Goal: Information Seeking & Learning: Learn about a topic

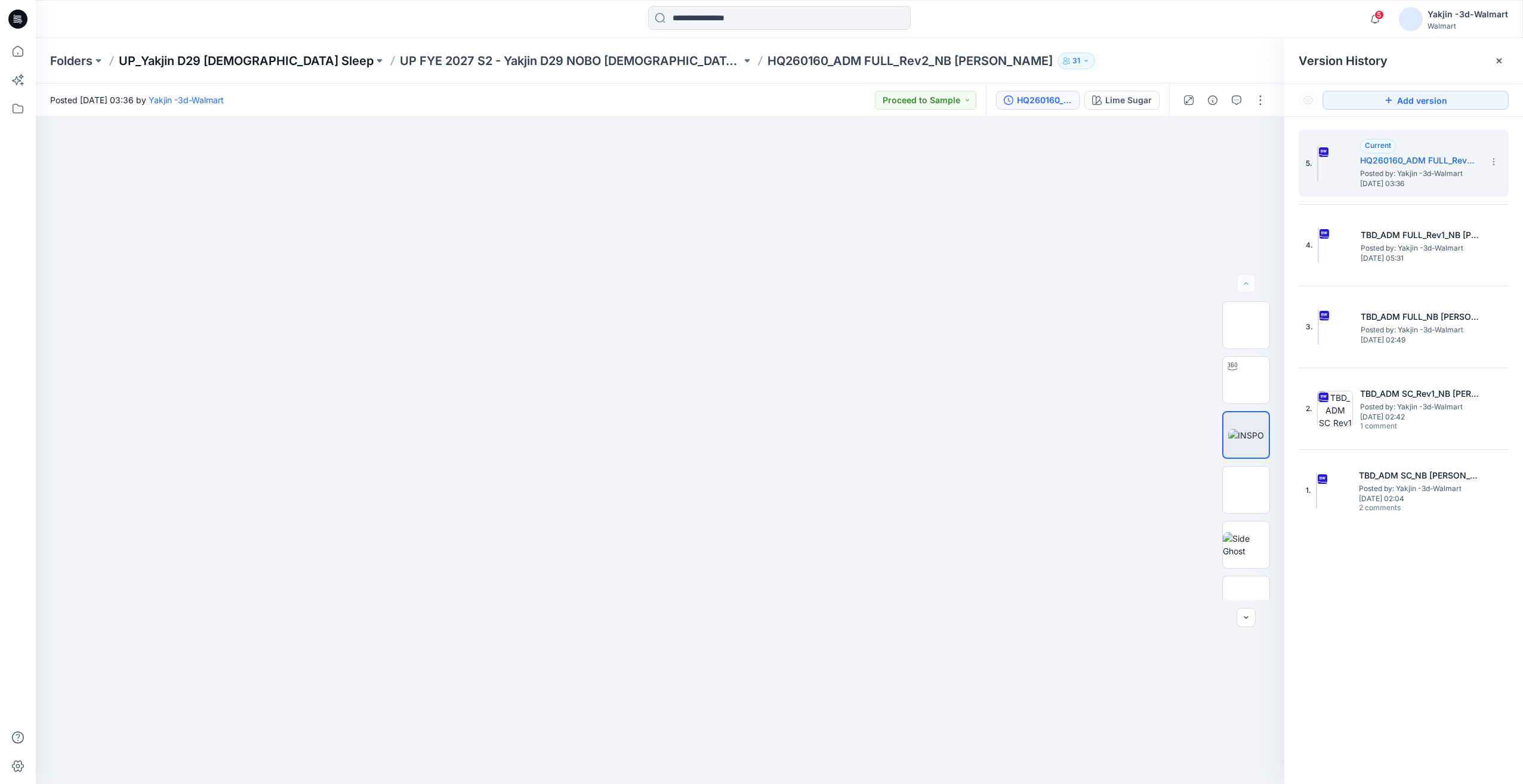
click at [257, 58] on p "UP_Yakjin D29 [DEMOGRAPHIC_DATA] Sleep" at bounding box center [246, 61] width 255 height 16
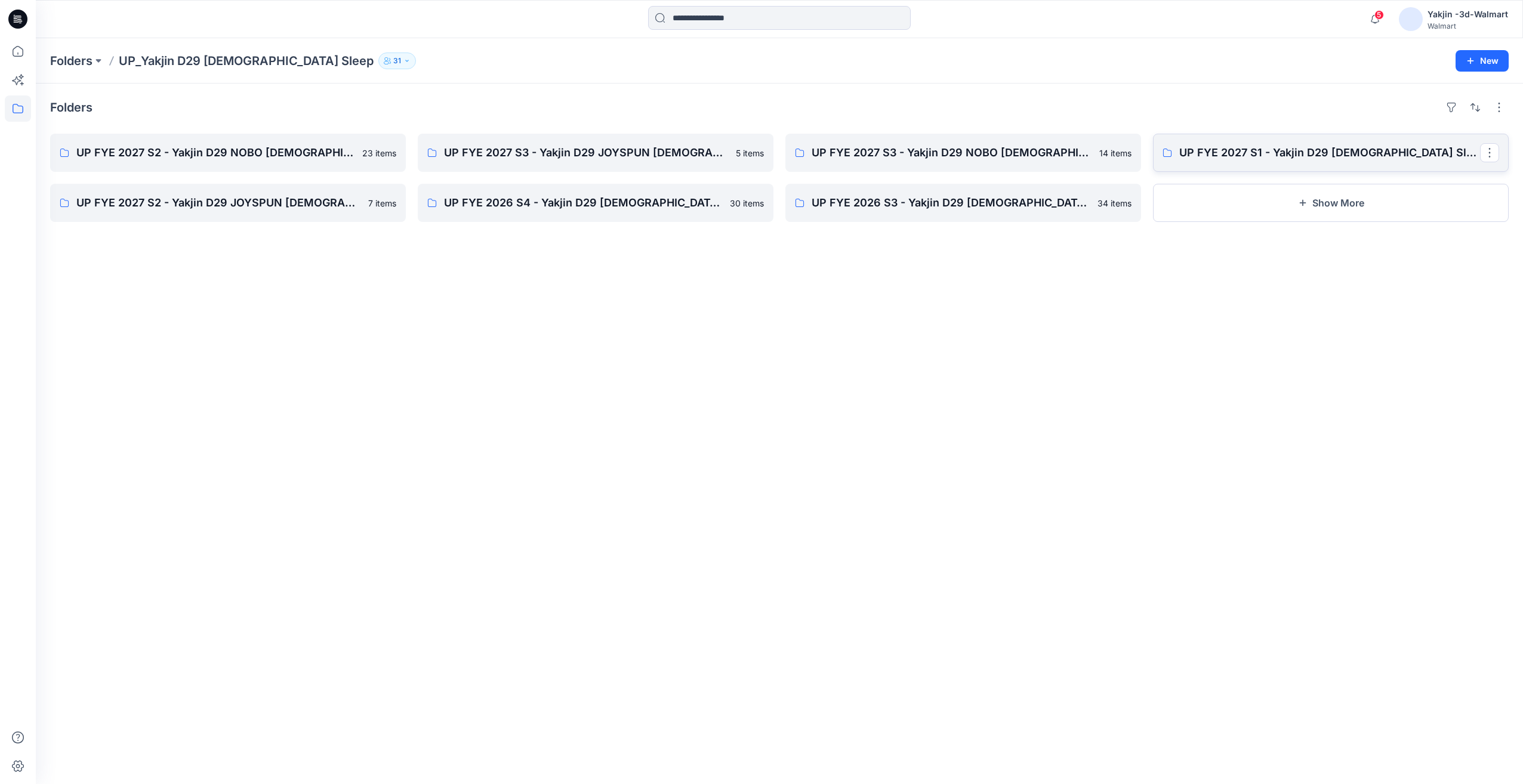
click at [1258, 162] on link "UP FYE 2027 S1 - Yakjin D29 Ladies Sleepwear" at bounding box center [1331, 152] width 356 height 38
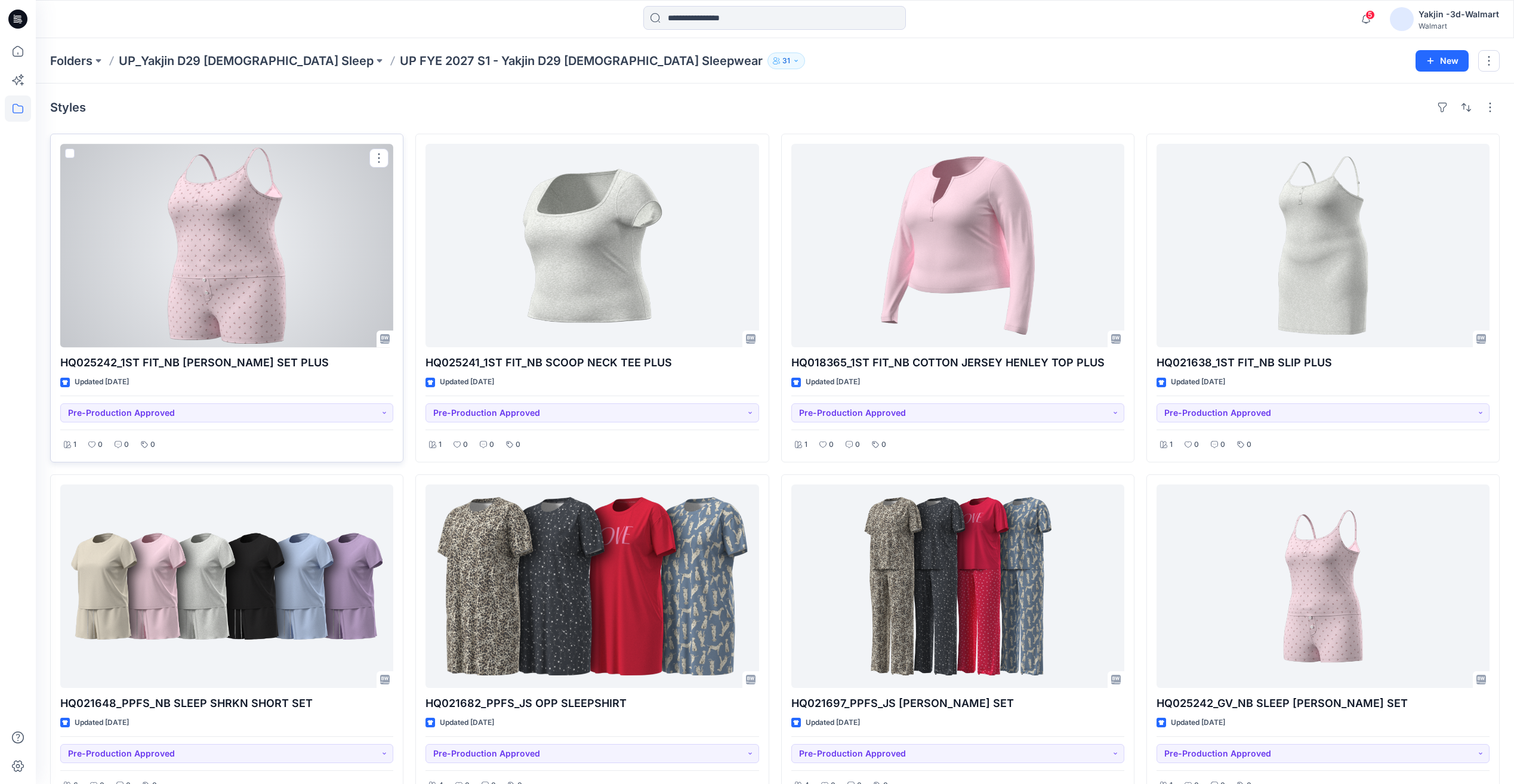
click at [263, 308] on div at bounding box center [227, 246] width 333 height 204
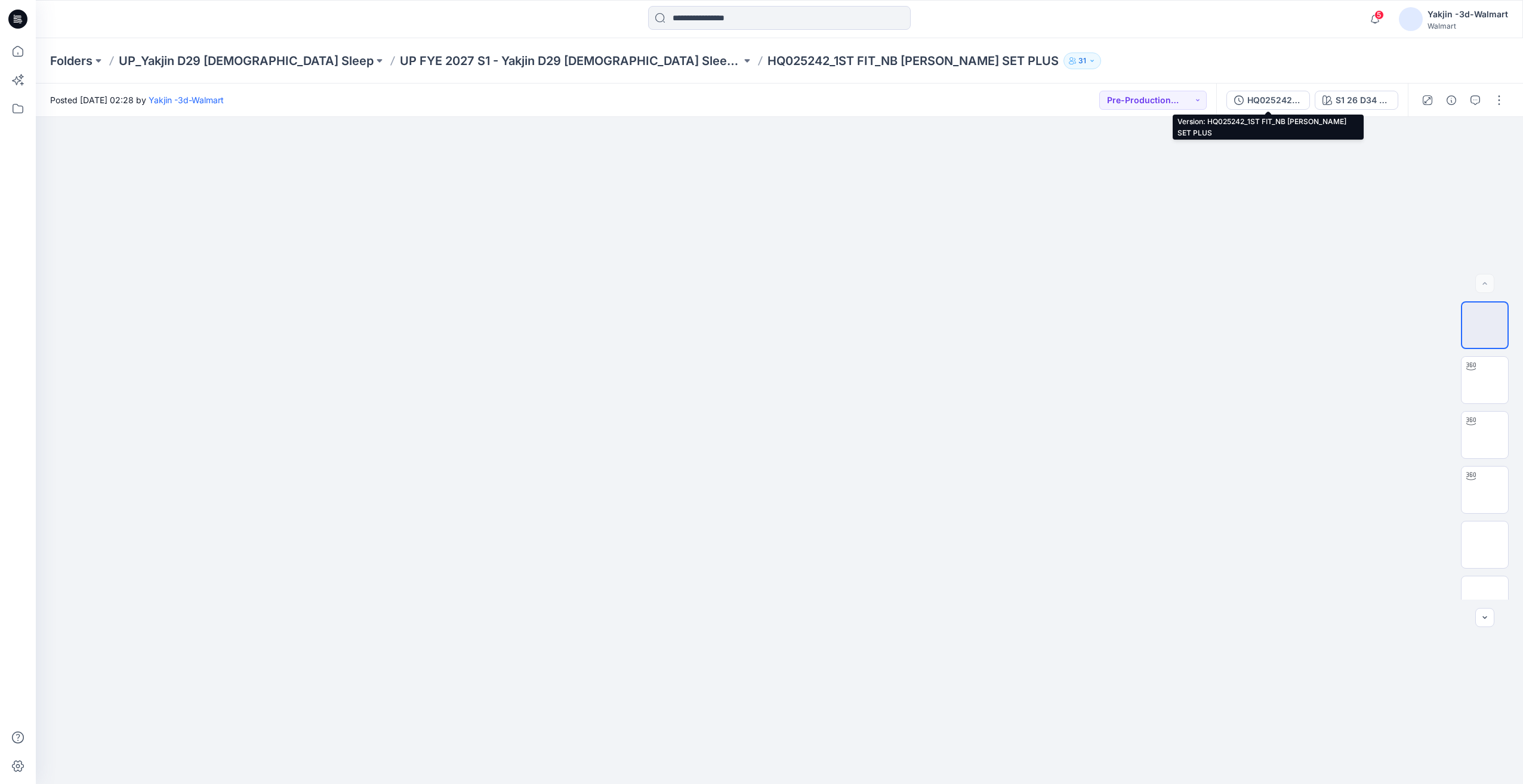
click at [1274, 104] on div "HQ025242_1ST FIT_NB CAMI BOXER SET PLUS" at bounding box center [1275, 100] width 55 height 13
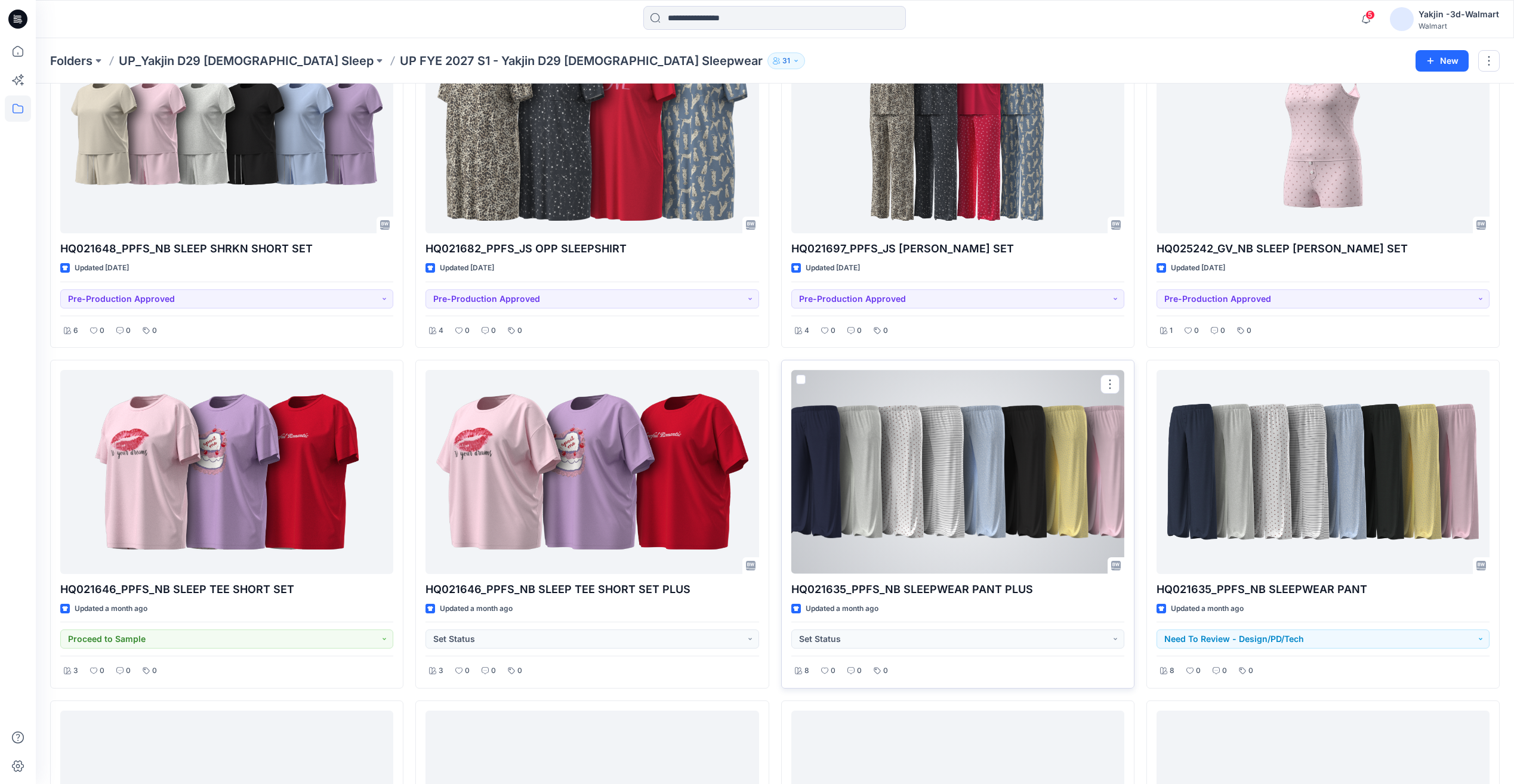
scroll to position [398, 0]
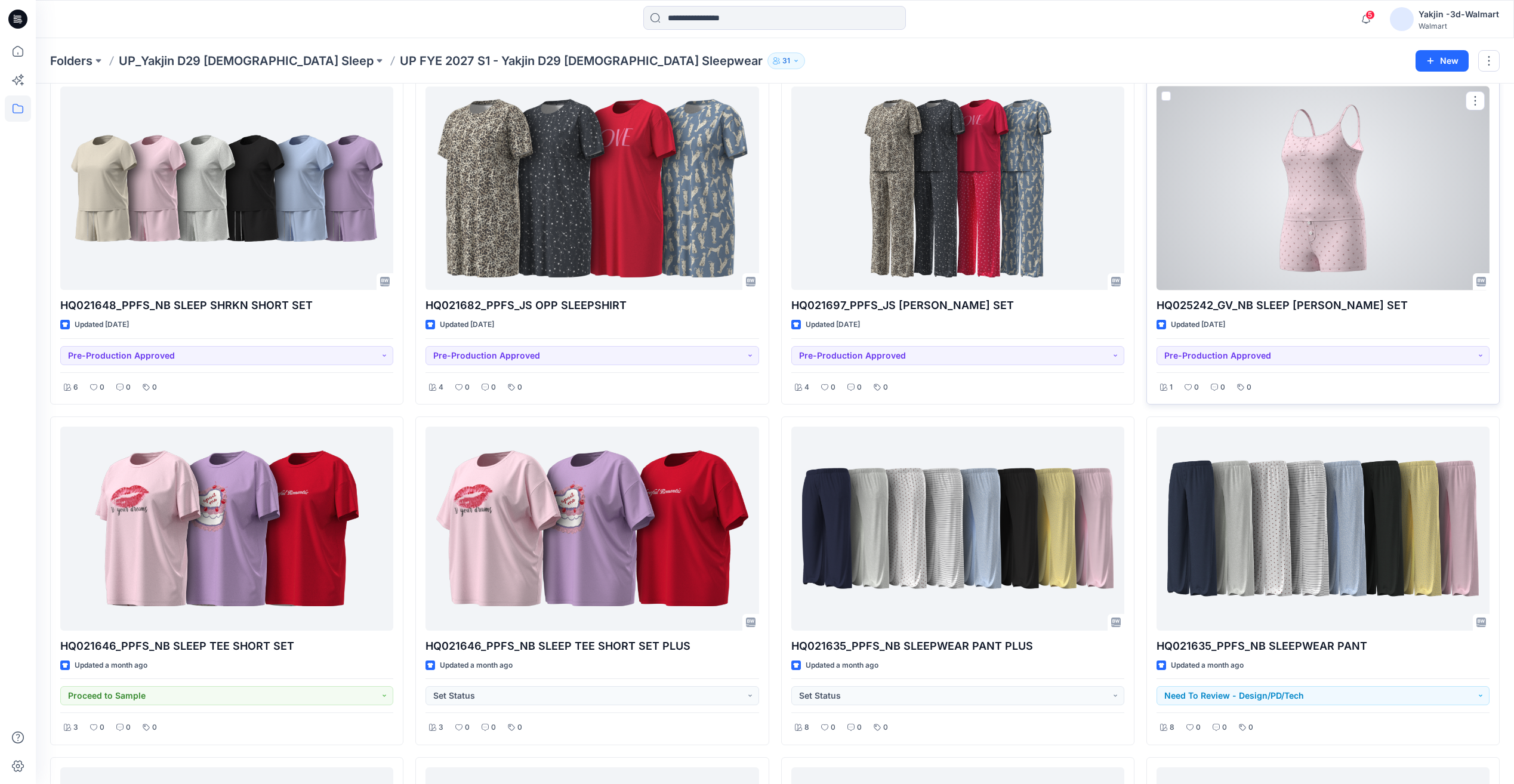
click at [1363, 230] on div at bounding box center [1323, 189] width 333 height 204
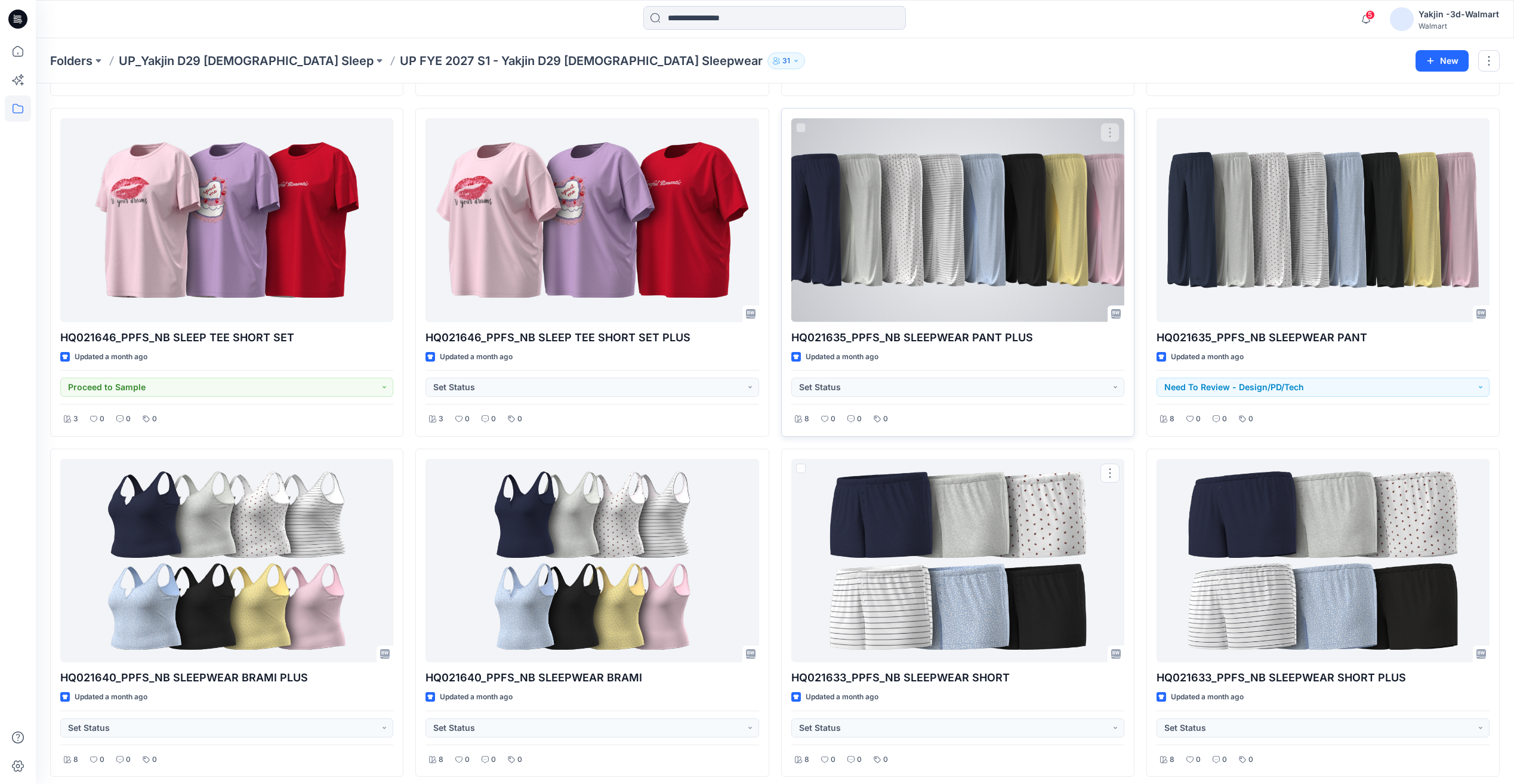
scroll to position [695, 0]
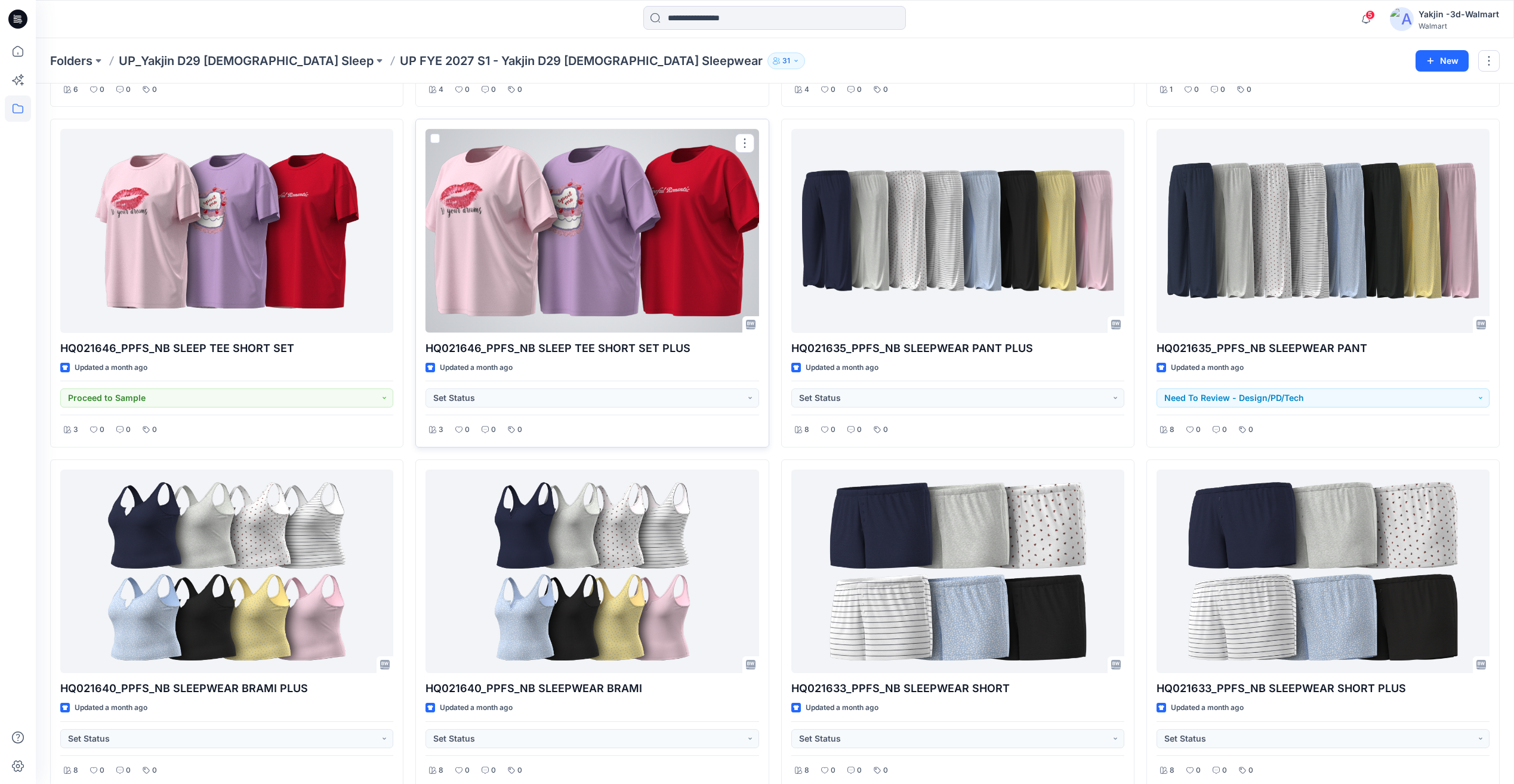
click at [669, 290] on div at bounding box center [592, 231] width 333 height 204
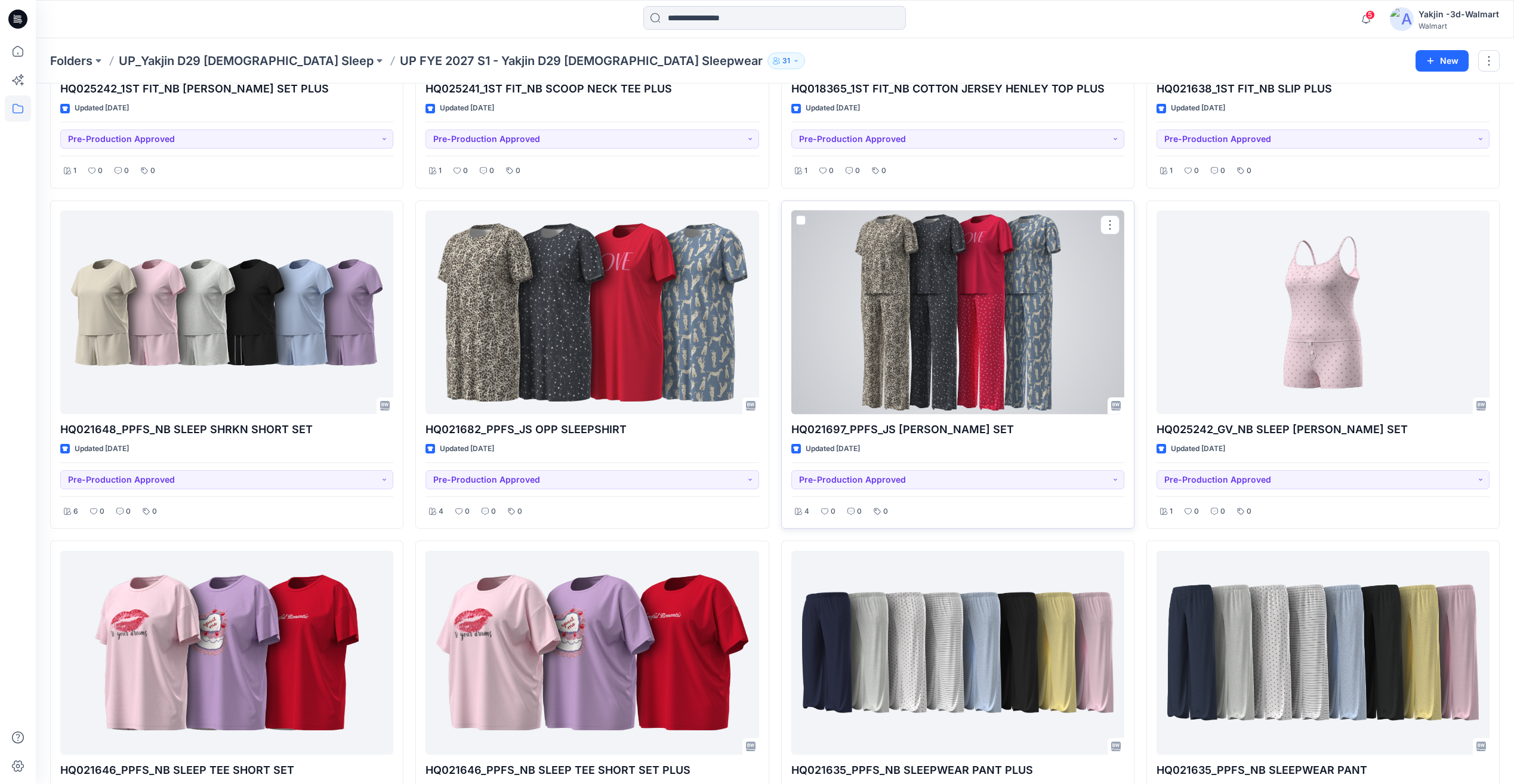
scroll to position [0, 0]
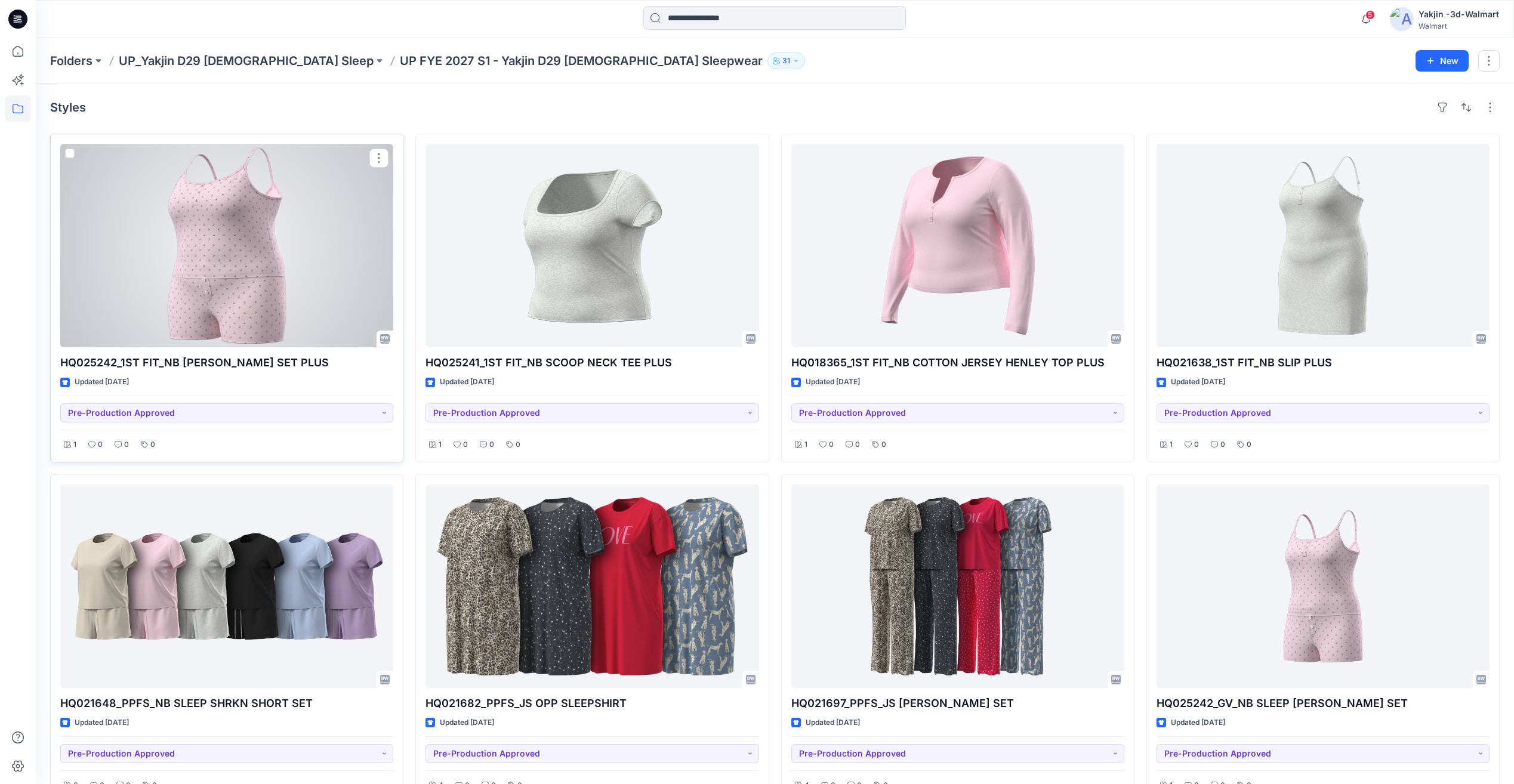
click at [254, 263] on div at bounding box center [227, 246] width 333 height 204
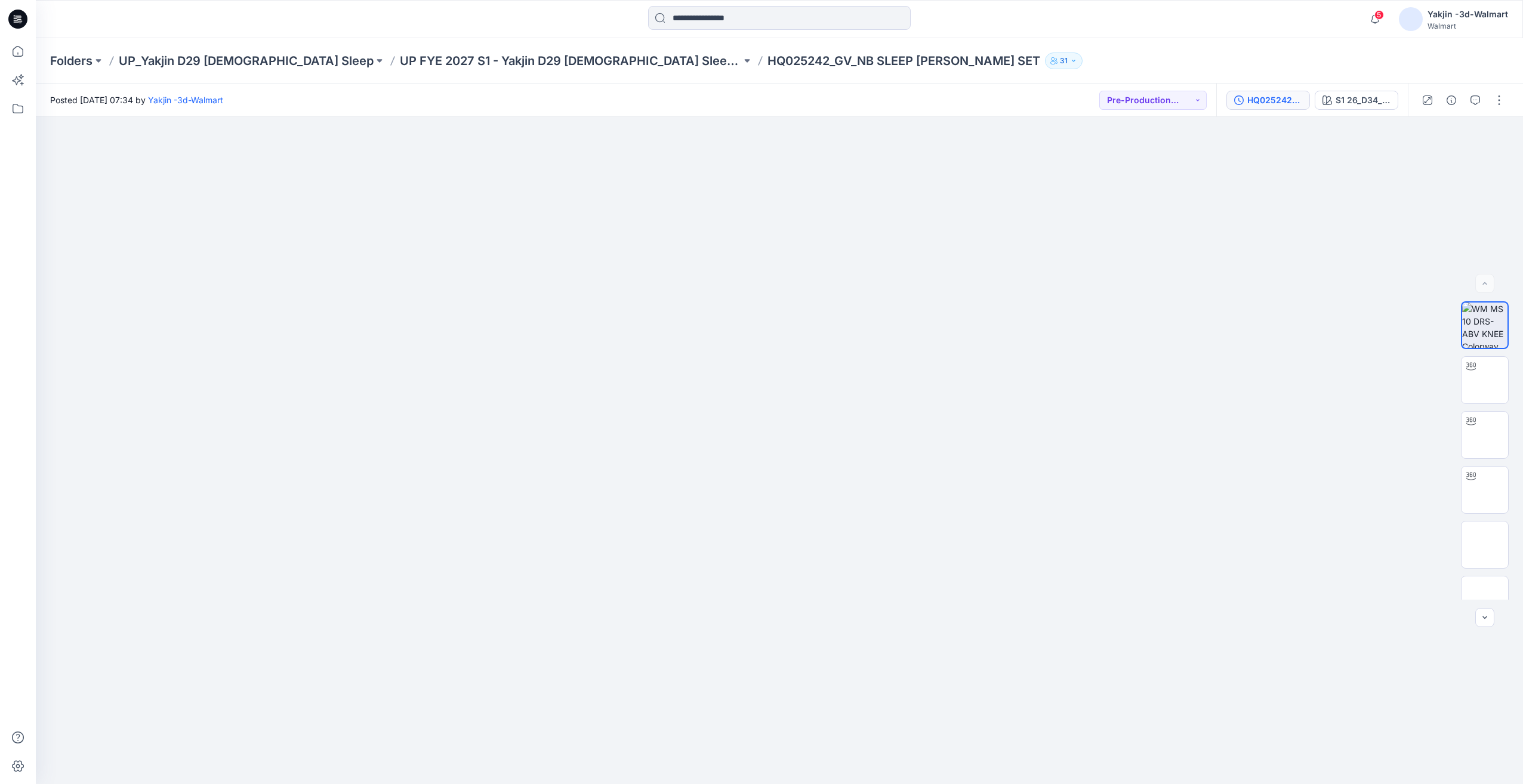
click at [1267, 90] on button "HQ025242_GV_NB SLEEP CAMI BOXER SET" at bounding box center [1269, 100] width 84 height 19
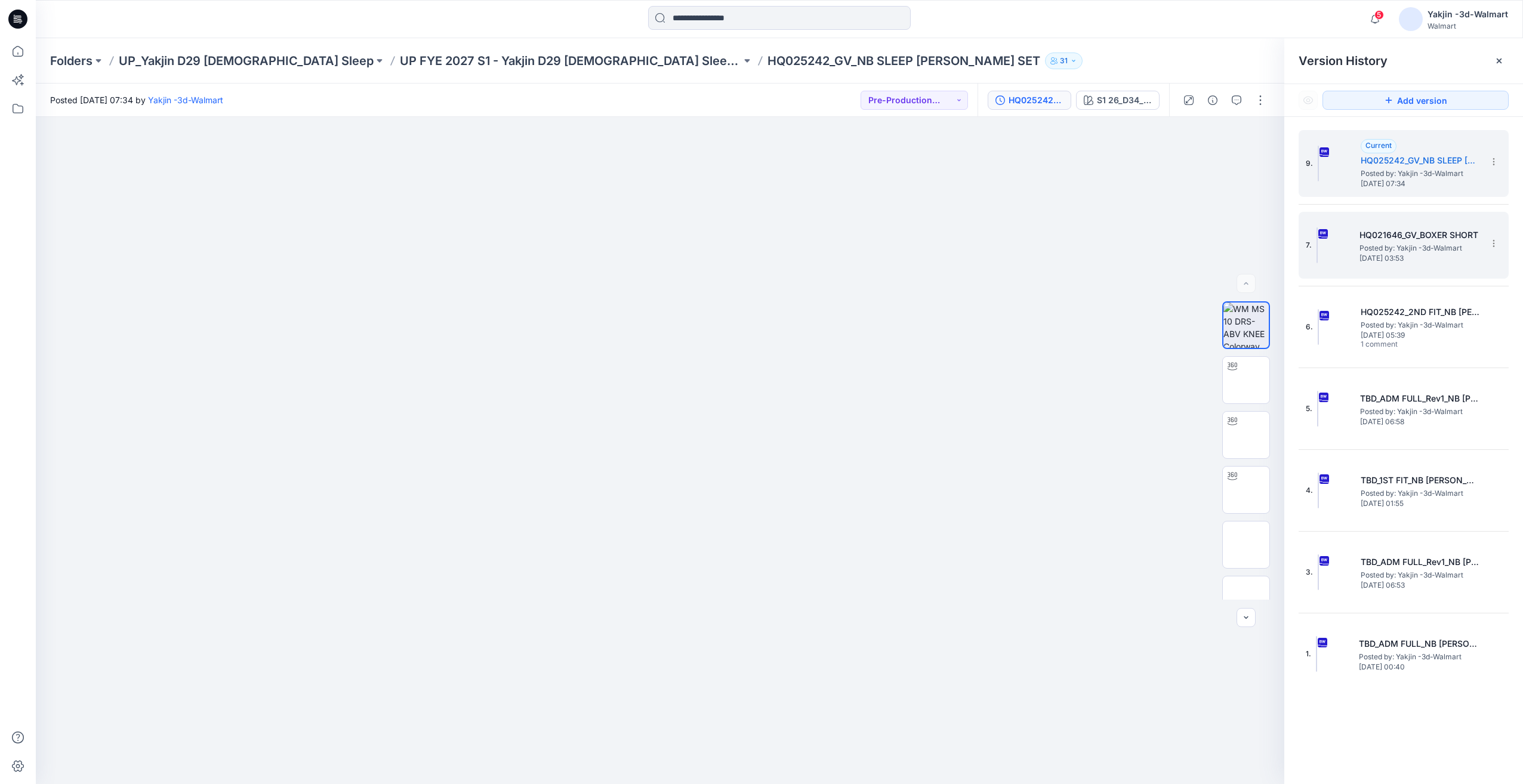
click at [1397, 254] on span "Monday, August 11, 2025 03:53" at bounding box center [1419, 258] width 120 height 8
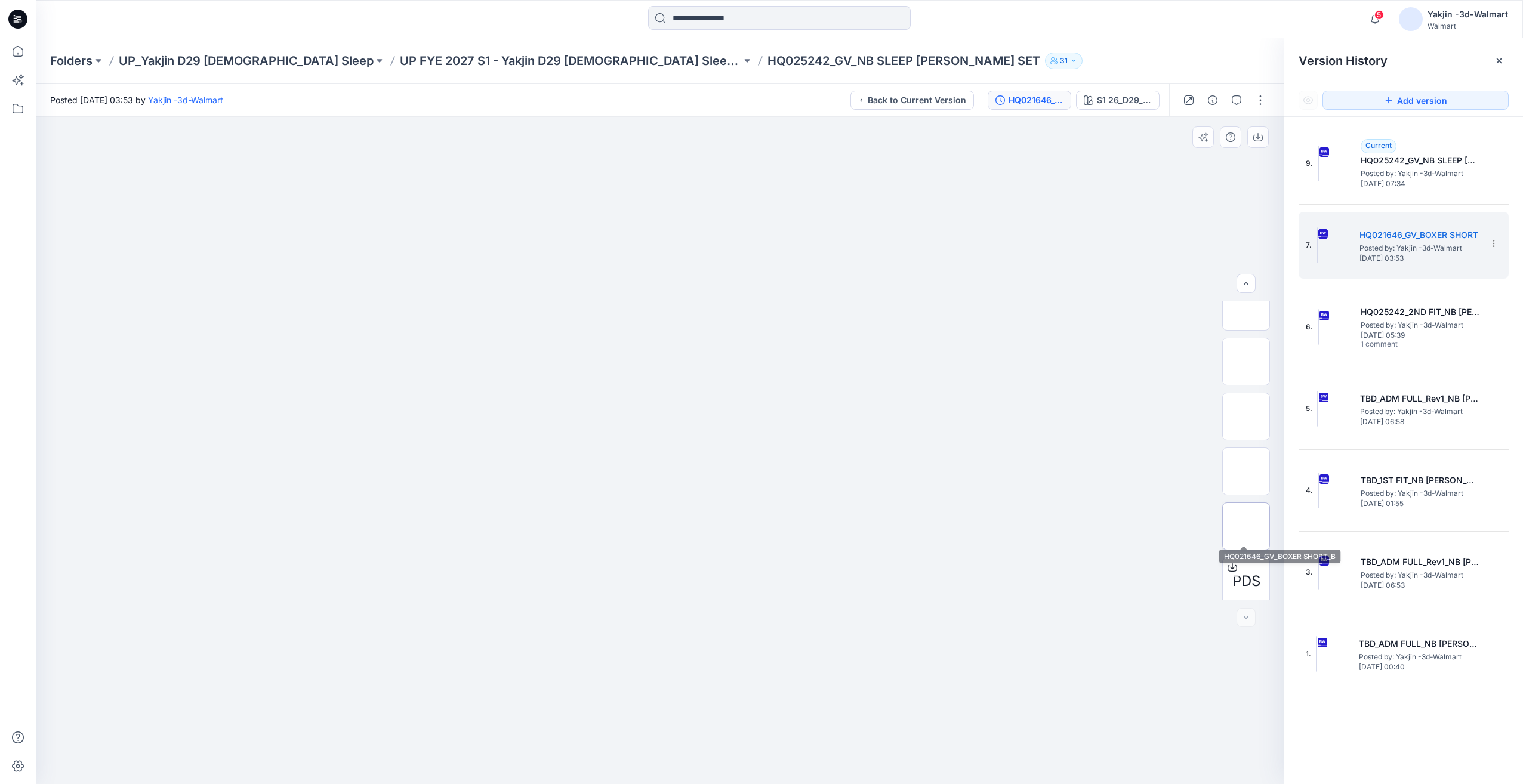
scroll to position [244, 0]
click at [1249, 439] on div "PDS" at bounding box center [1246, 450] width 47 height 298
click at [1246, 411] on img at bounding box center [1246, 411] width 0 height 0
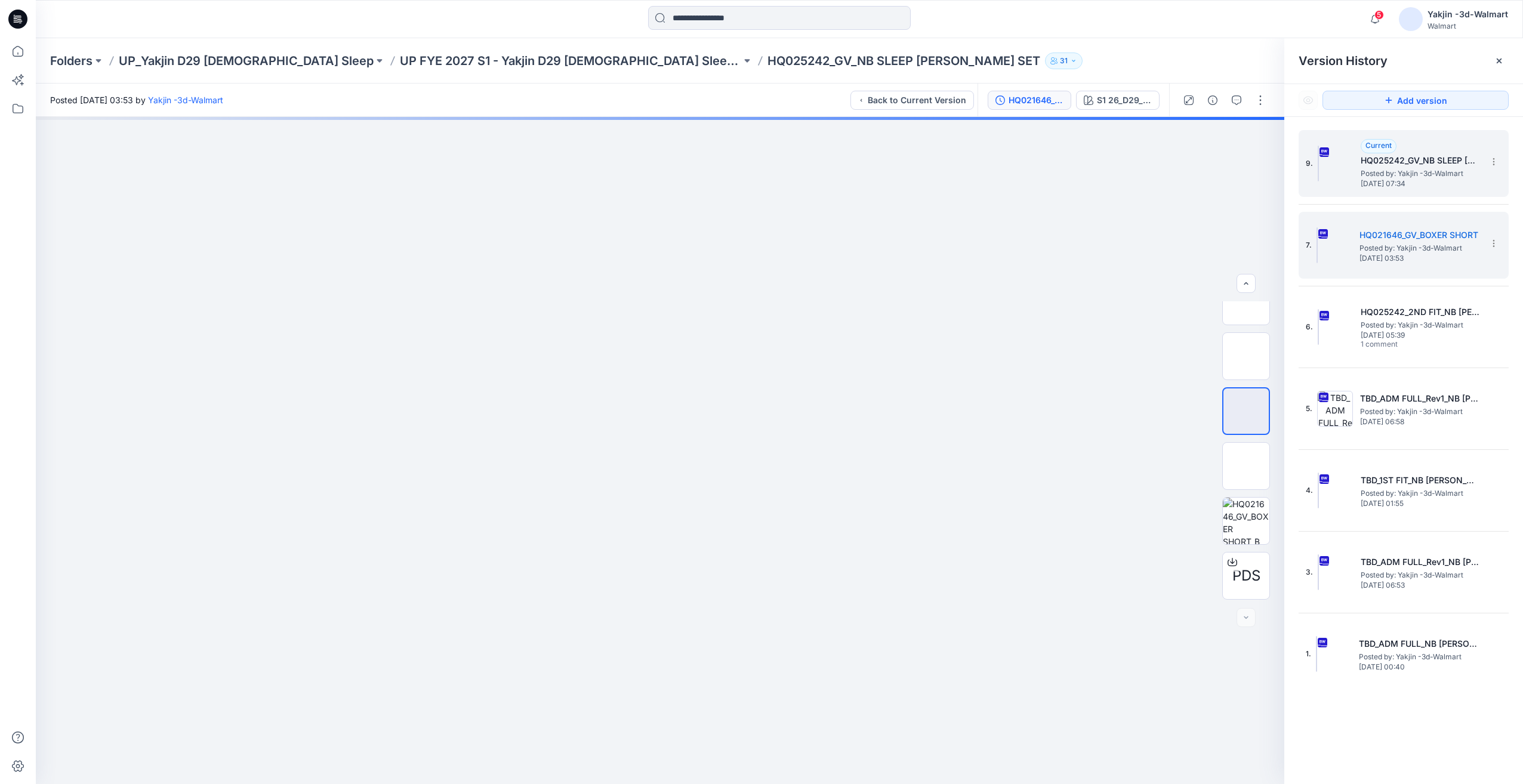
click at [1392, 173] on span "Posted by: Yakjin -3d-Walmart" at bounding box center [1420, 173] width 120 height 12
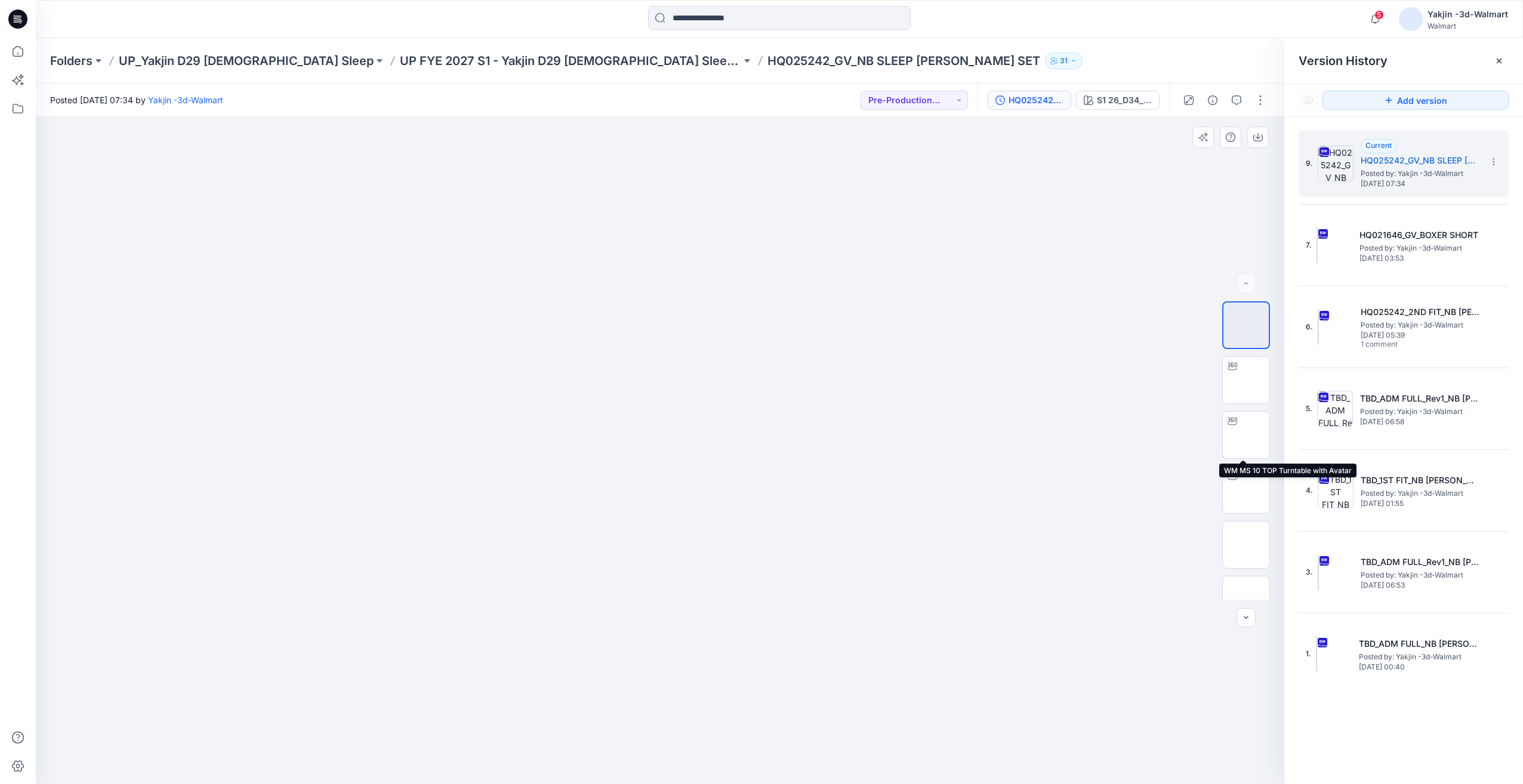
scroll to position [463, 0]
click at [1246, 356] on img at bounding box center [1246, 356] width 0 height 0
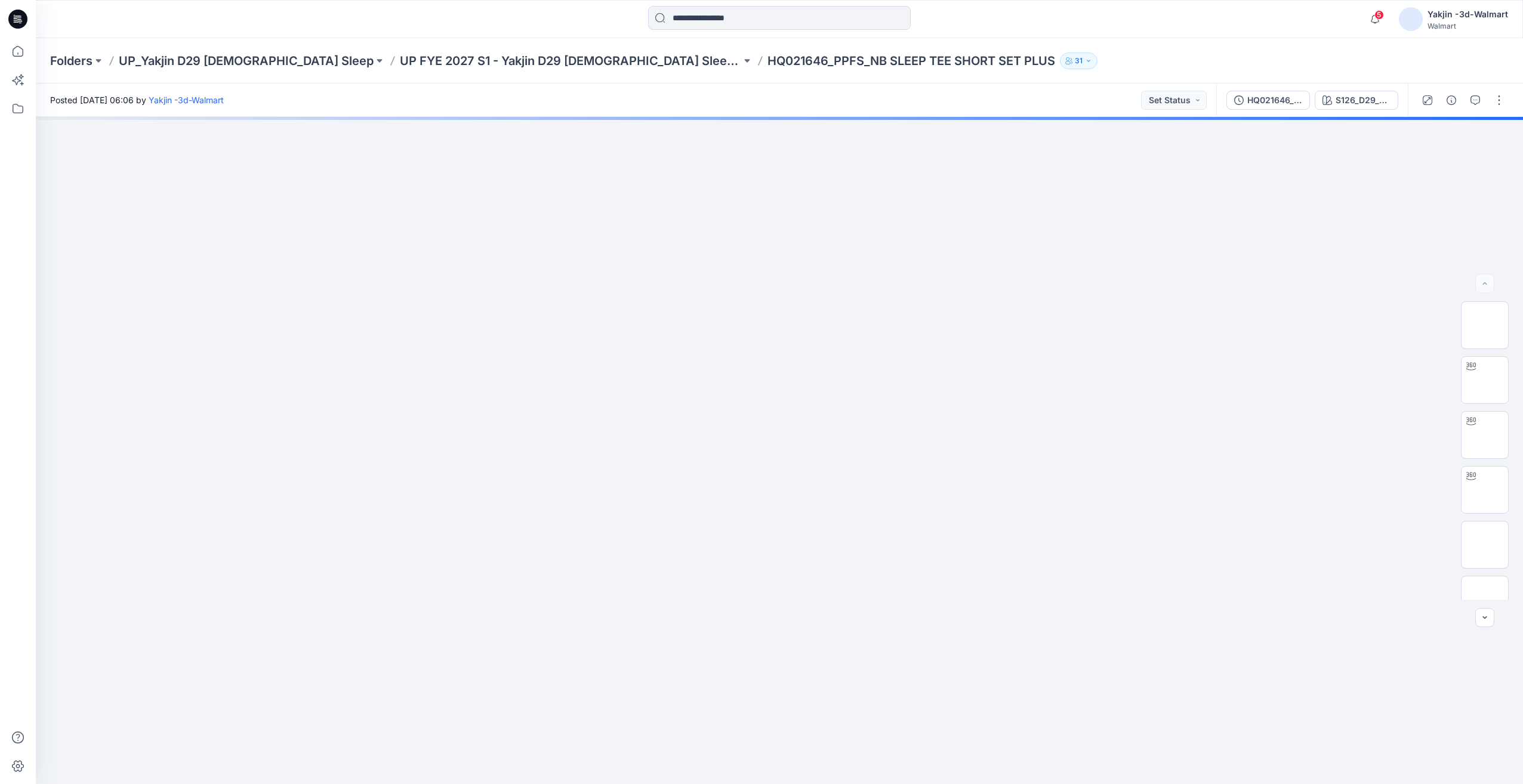
click at [1277, 107] on button "HQ021646_PPFS_NB SLEEP TEE SHORT SET PLUS" at bounding box center [1269, 100] width 84 height 19
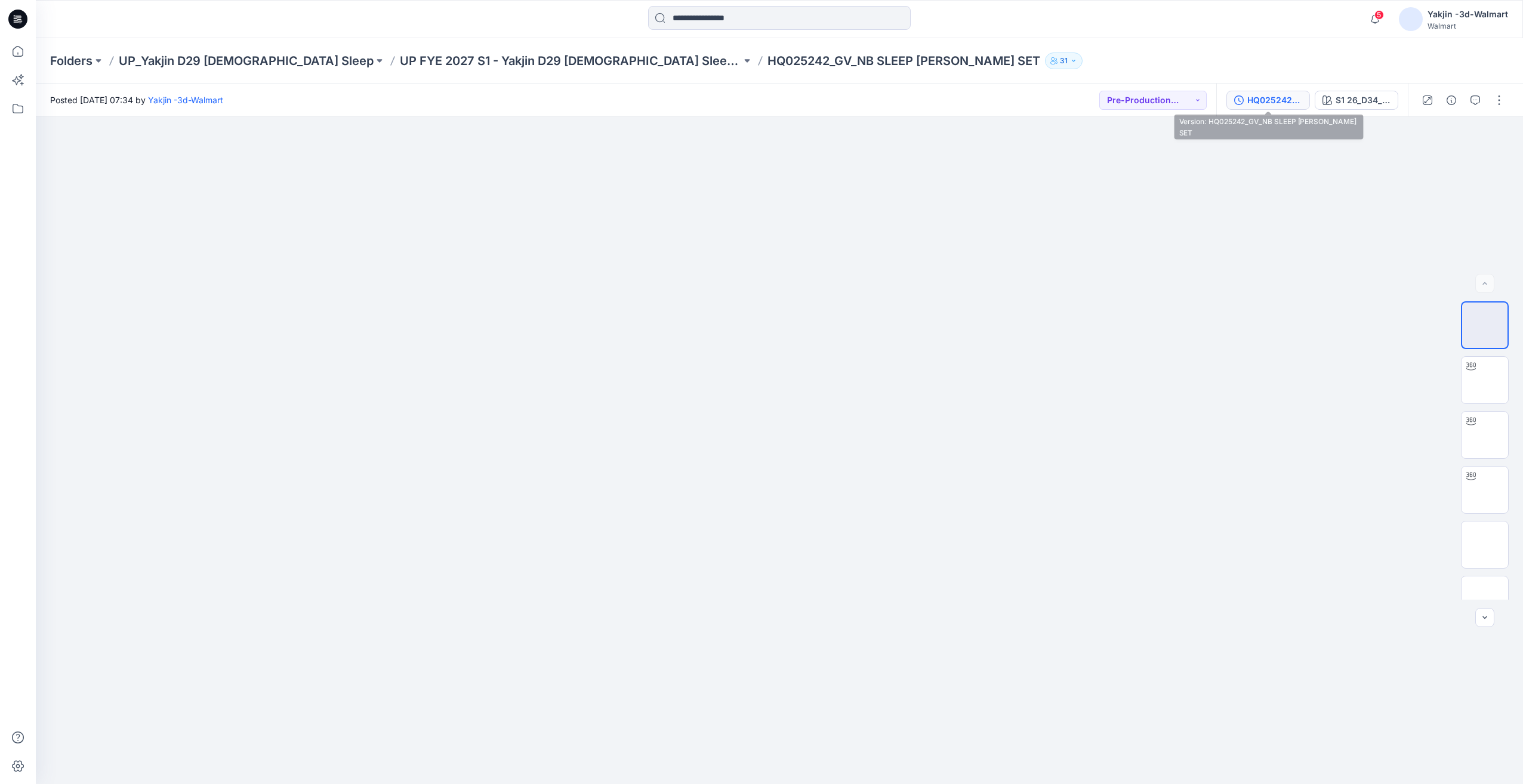
click at [1294, 98] on div "HQ025242_GV_NB SLEEP [PERSON_NAME] SET" at bounding box center [1275, 100] width 55 height 13
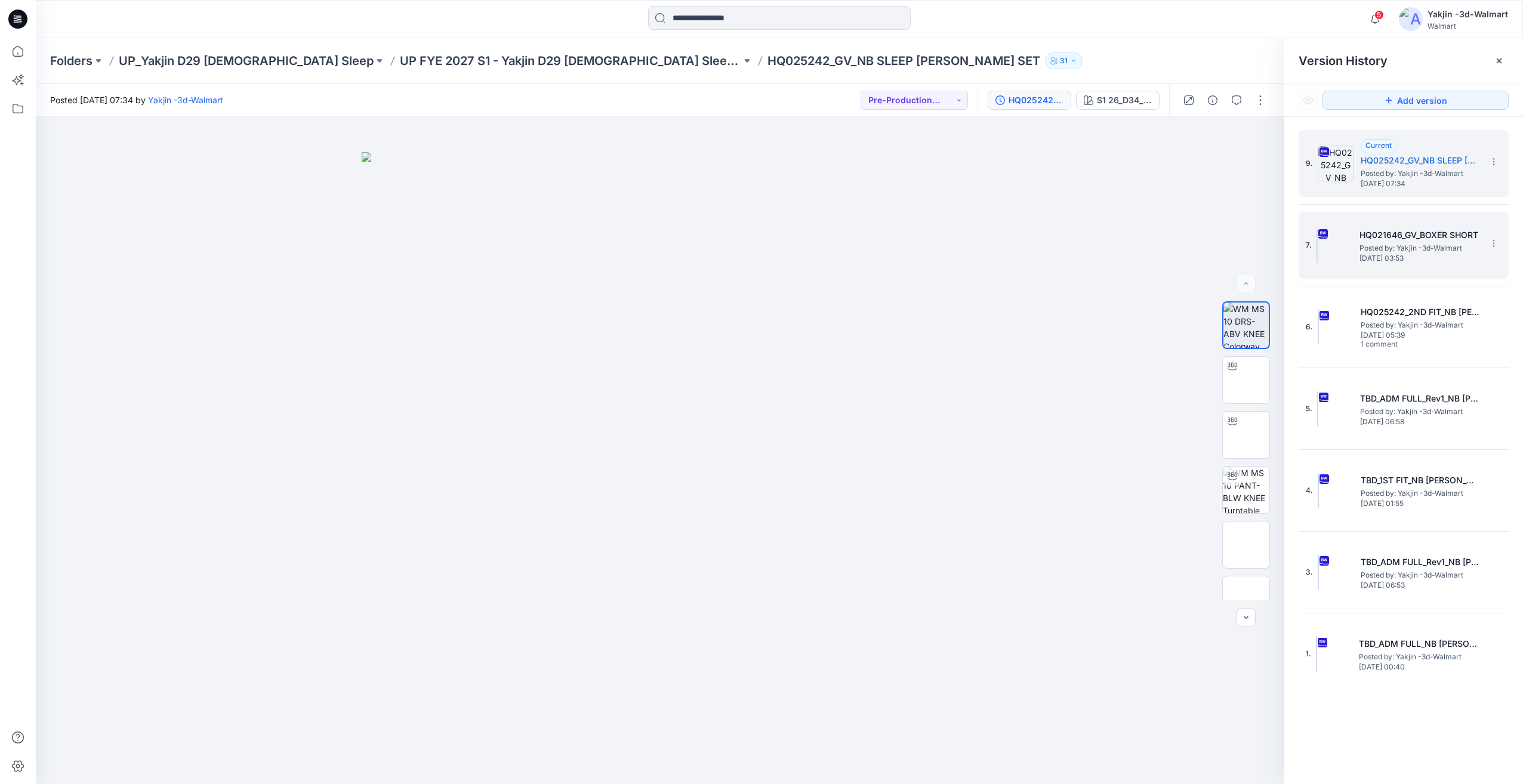
click at [1400, 256] on span "Monday, August 11, 2025 03:53" at bounding box center [1419, 258] width 120 height 8
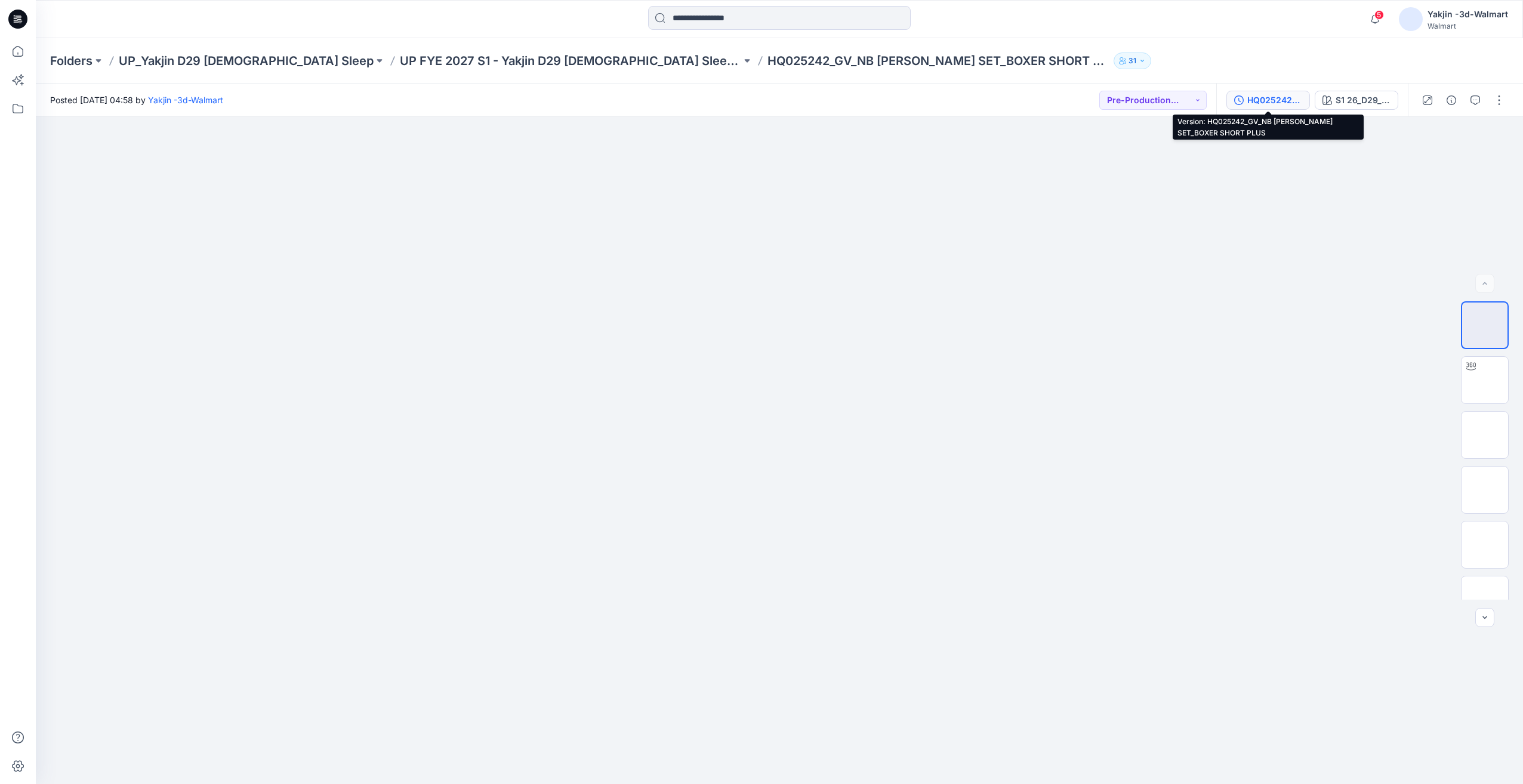
click at [1244, 103] on button "HQ025242_GV_NB [PERSON_NAME] SET_BOXER SHORT PLUS" at bounding box center [1269, 100] width 84 height 19
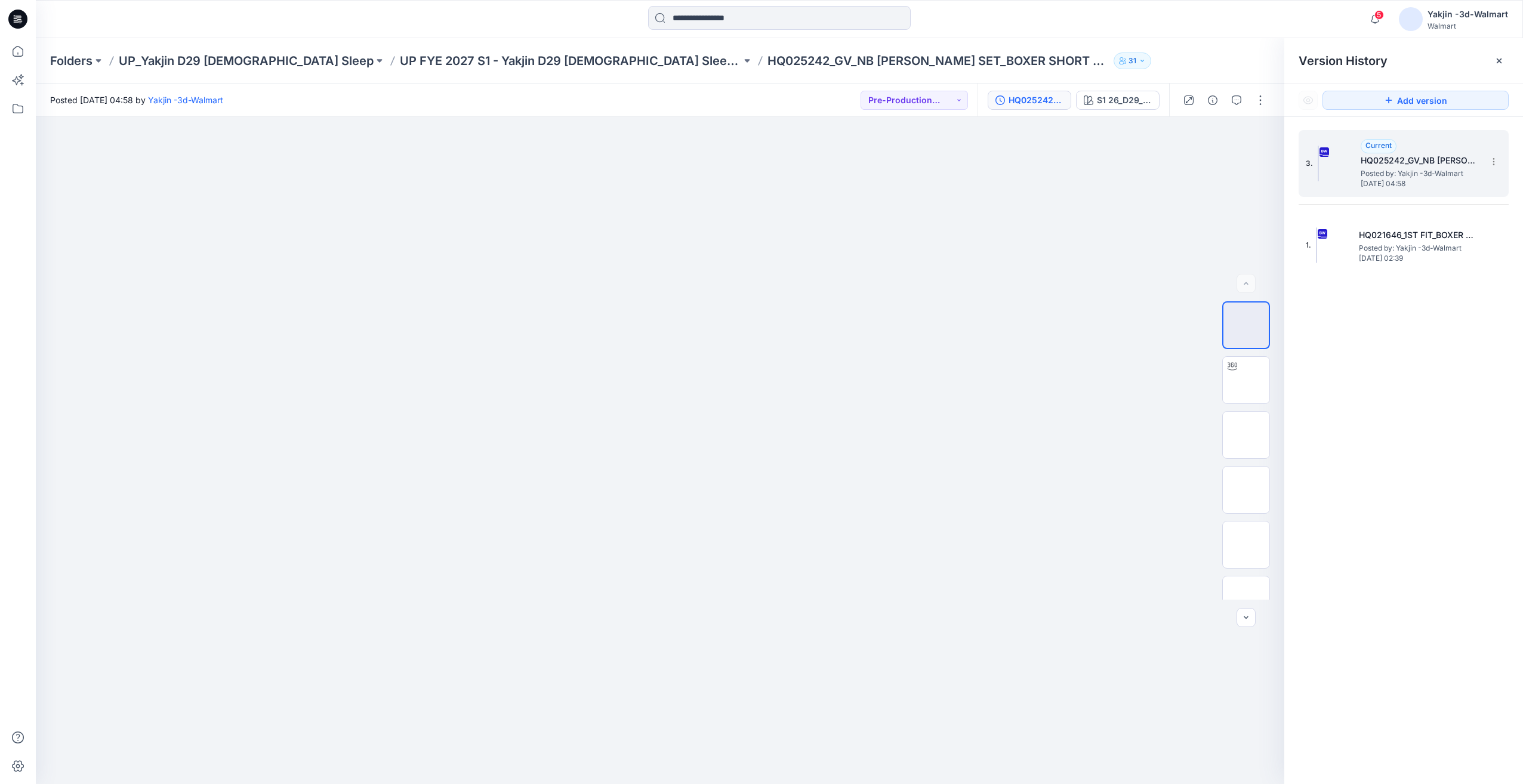
click at [1406, 173] on span "Posted by: Yakjin -3d-Walmart" at bounding box center [1420, 173] width 120 height 12
click at [1416, 149] on div "Current HQ025242_GV_NB [PERSON_NAME] SET_BOXER SHORT PLUS Posted by: Yakjin -3d…" at bounding box center [1420, 163] width 120 height 49
click at [558, 61] on p "UP FYE 2027 S1 - Yakjin D29 [DEMOGRAPHIC_DATA] Sleepwear" at bounding box center [570, 61] width 341 height 16
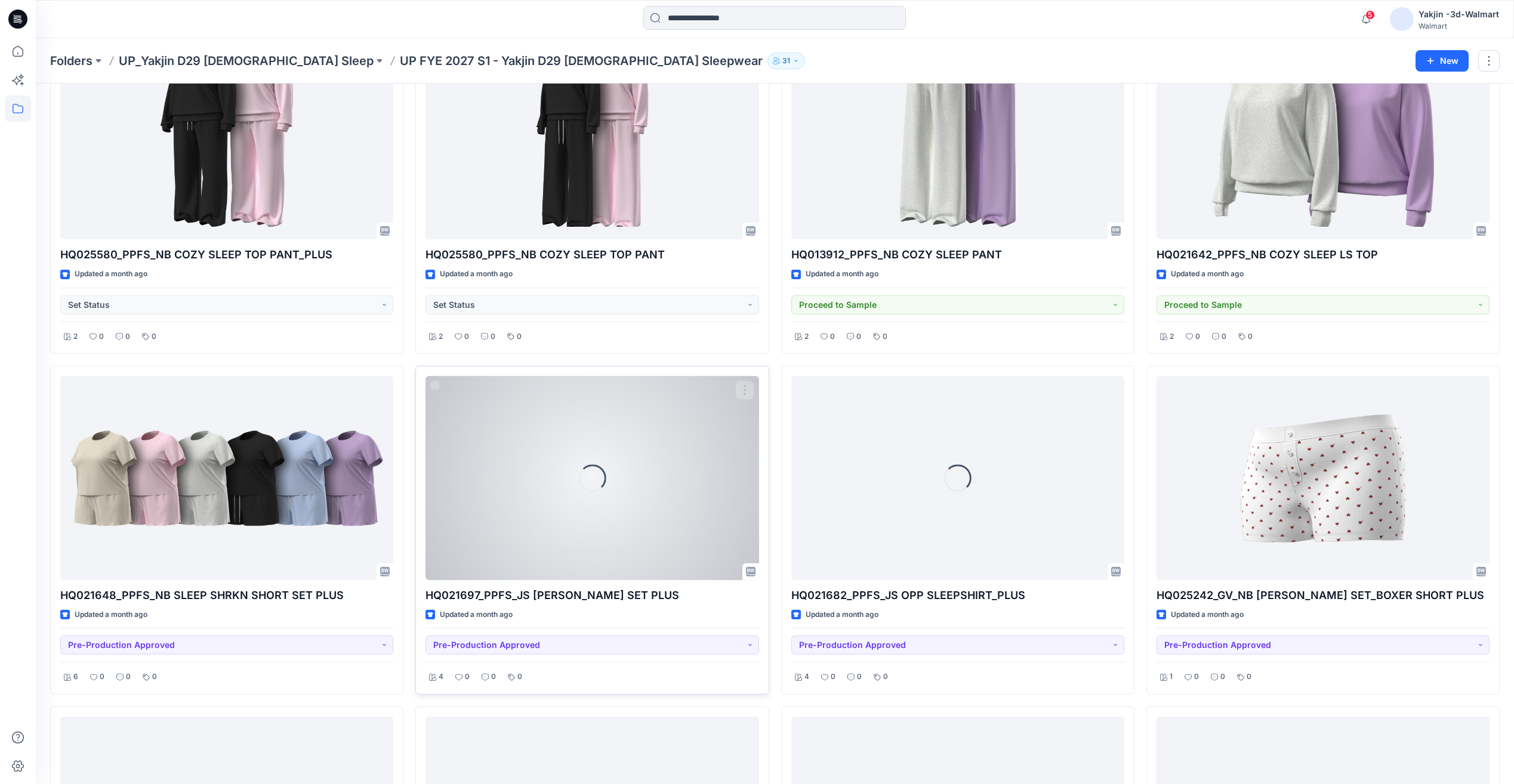
scroll to position [2034, 0]
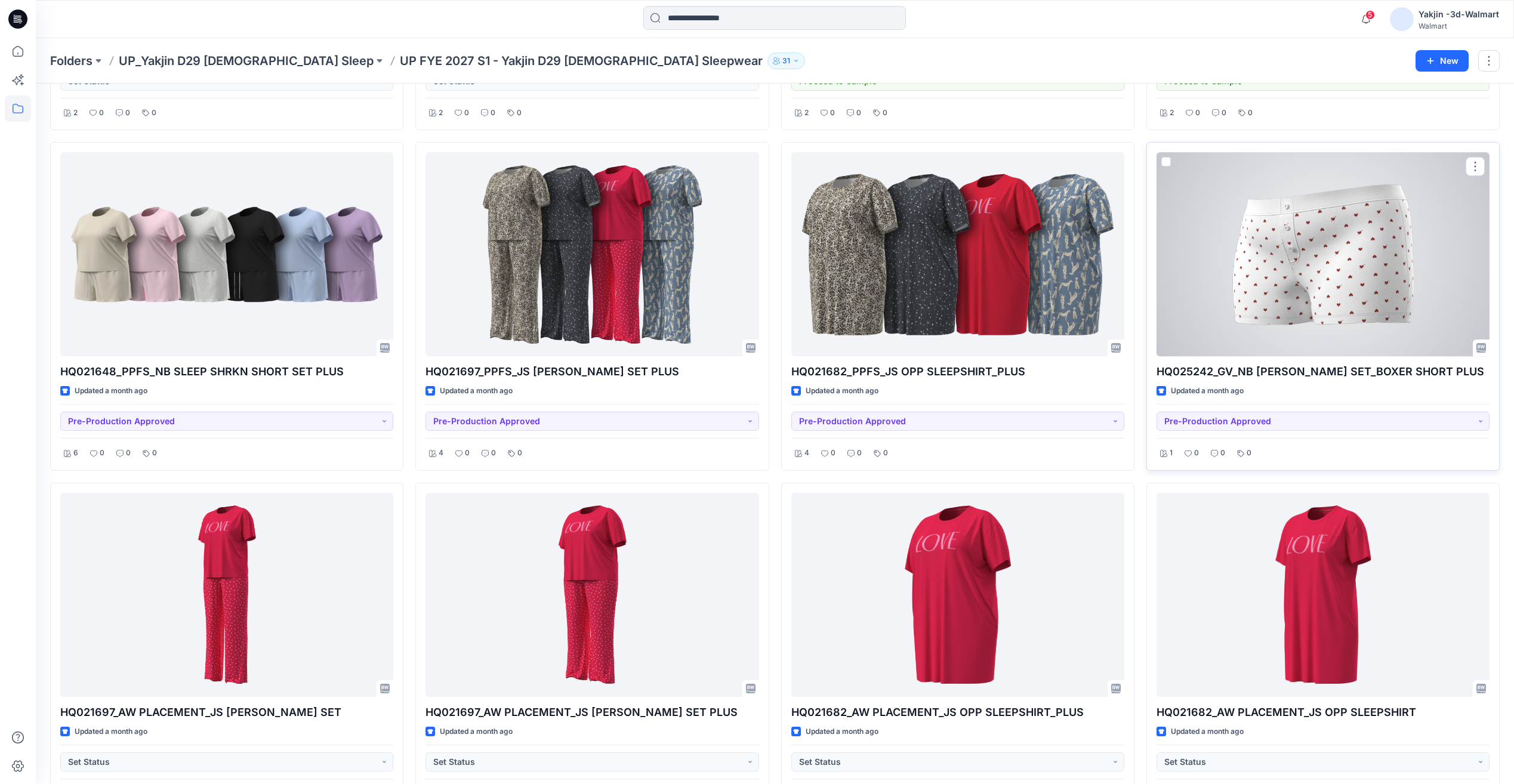
click at [1353, 320] on div at bounding box center [1323, 254] width 333 height 204
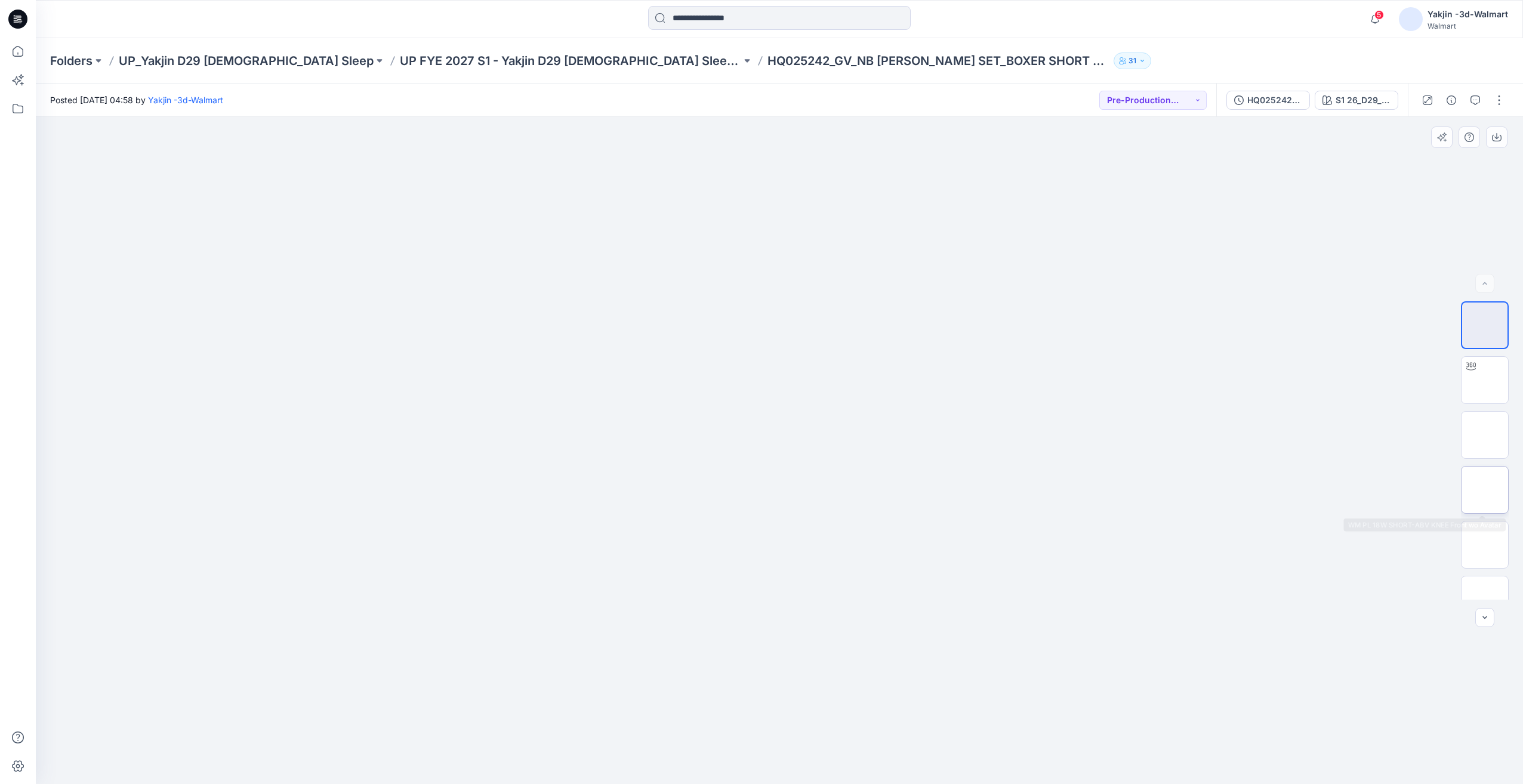
scroll to position [244, 0]
click at [1485, 411] on img at bounding box center [1485, 411] width 0 height 0
click at [1485, 466] on img at bounding box center [1485, 466] width 0 height 0
click at [1488, 518] on img at bounding box center [1485, 521] width 47 height 47
click at [1257, 109] on div "HQ025242_GV_NB CAMI BOXER SET_BOXER SHORT PLUS S1 26_D29_NB_2 HEARTS AND ARROWS…" at bounding box center [1312, 100] width 192 height 34
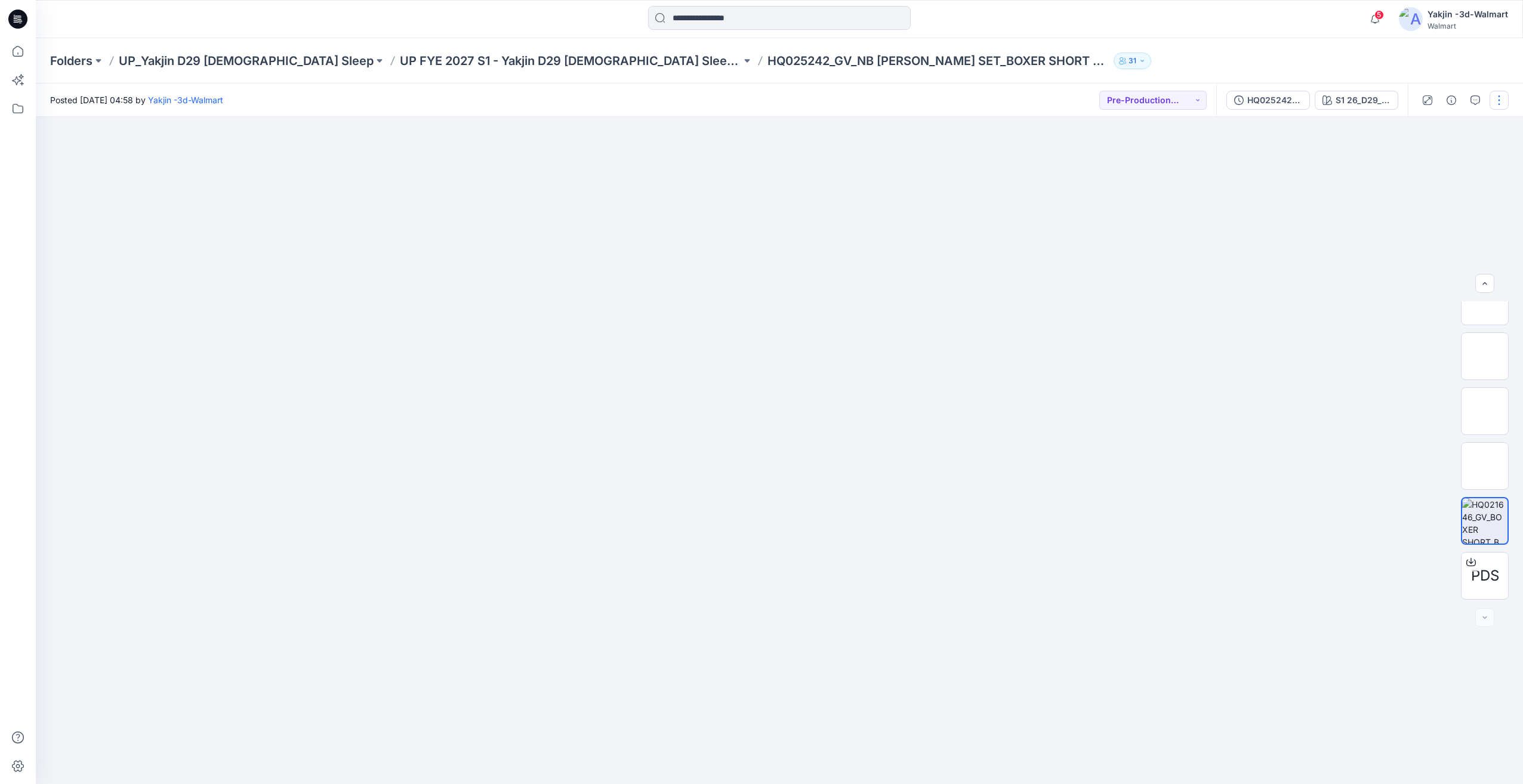
drag, startPoint x: 1257, startPoint y: 109, endPoint x: 1260, endPoint y: 103, distance: 6.7
click at [1262, 103] on div "HQ025242_GV_NB CAMI BOXER SET_BOXER SHORT PLUS" at bounding box center [1275, 100] width 55 height 13
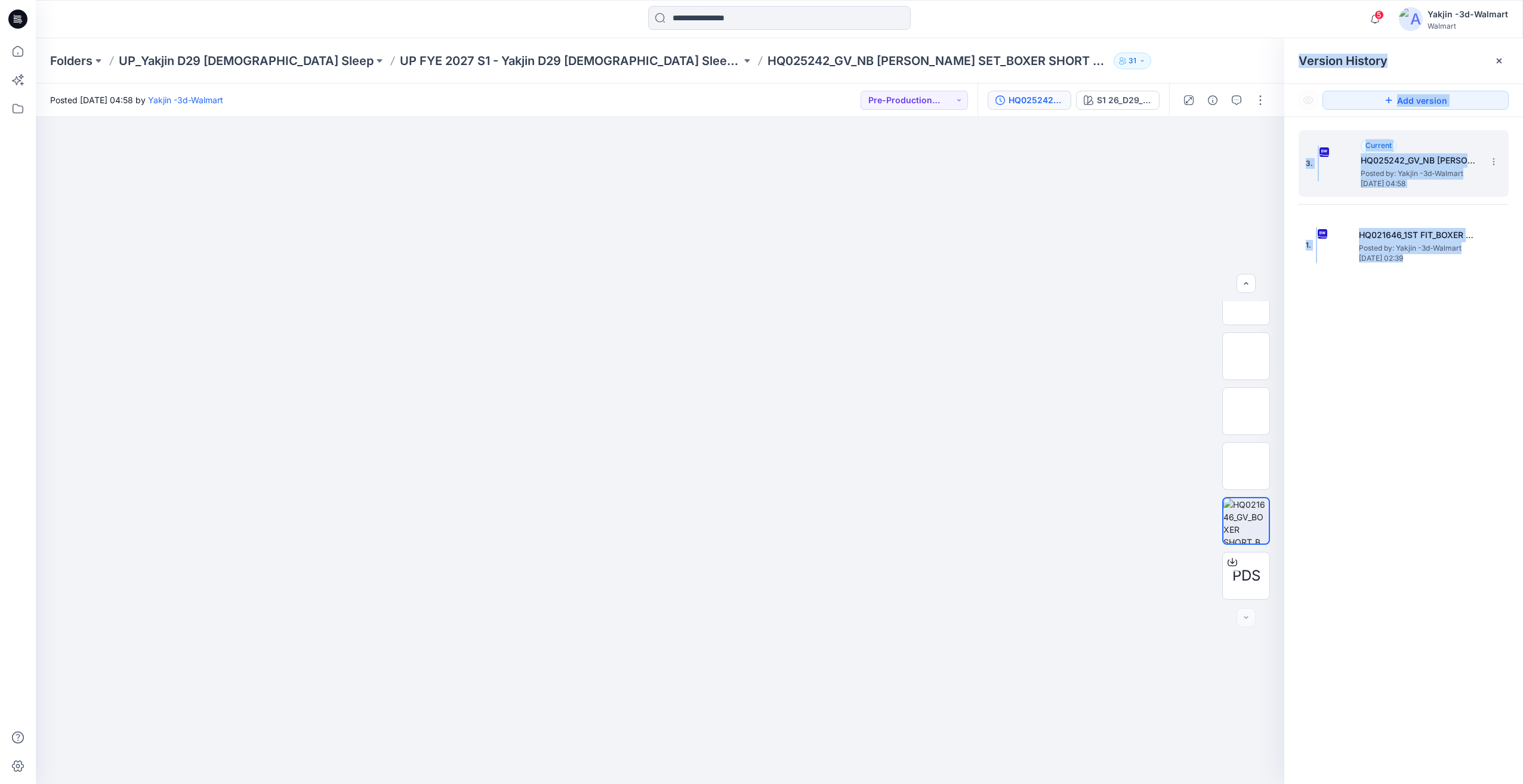
click at [1438, 184] on span "Monday, August 11, 2025 04:58" at bounding box center [1420, 184] width 120 height 8
click at [1428, 396] on div "3. Current HQ025242_GV_NB CAMI BOXER SET_BOXER SHORT PLUS Posted by: Yakjin -3d…" at bounding box center [1403, 459] width 239 height 685
click at [810, 63] on p "HQ025242_GV_NB CAMI BOXER SET_BOXER SHORT PLUS" at bounding box center [938, 61] width 341 height 16
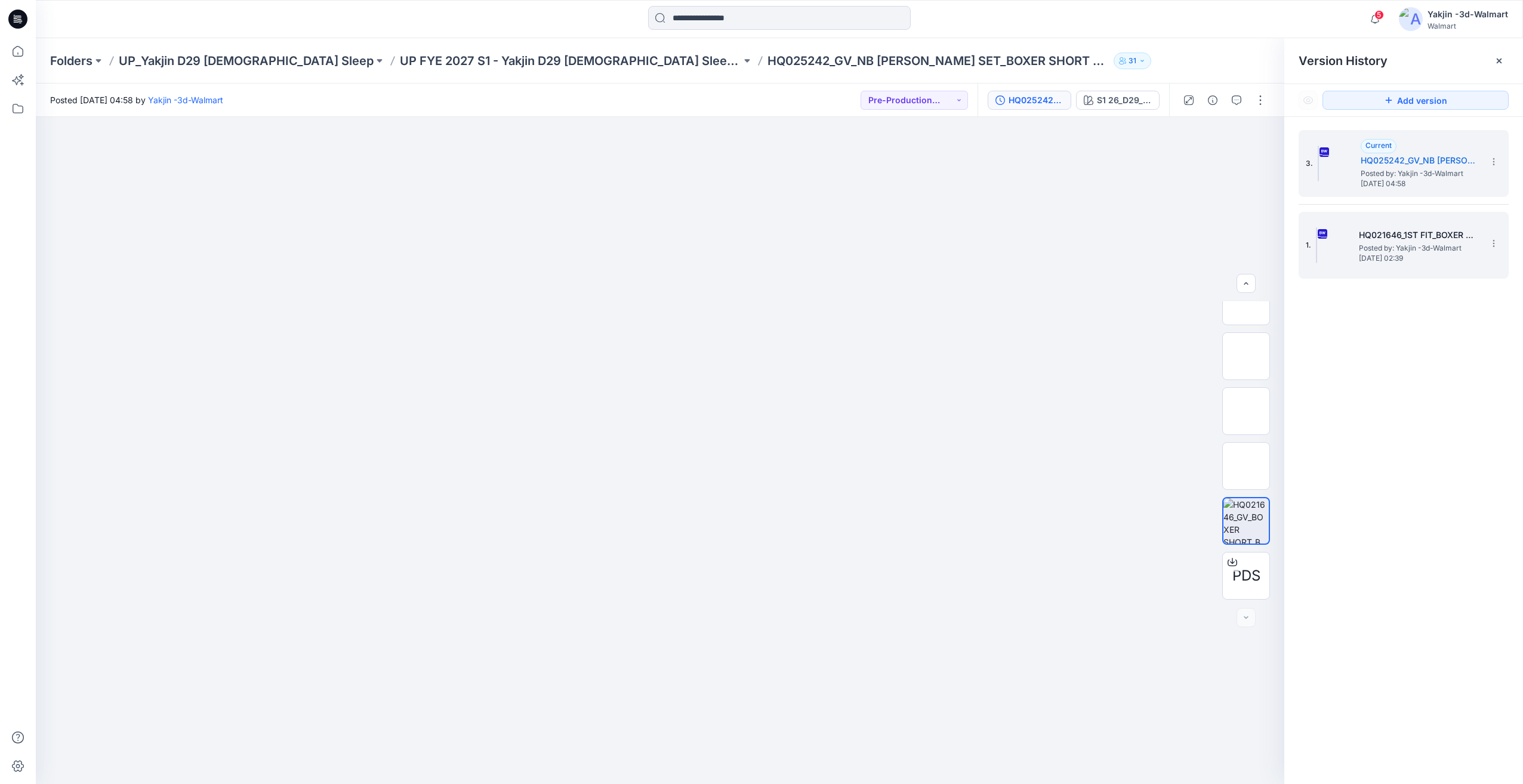
click at [1420, 255] on span "Friday, August 01, 2025 02:39" at bounding box center [1419, 258] width 120 height 8
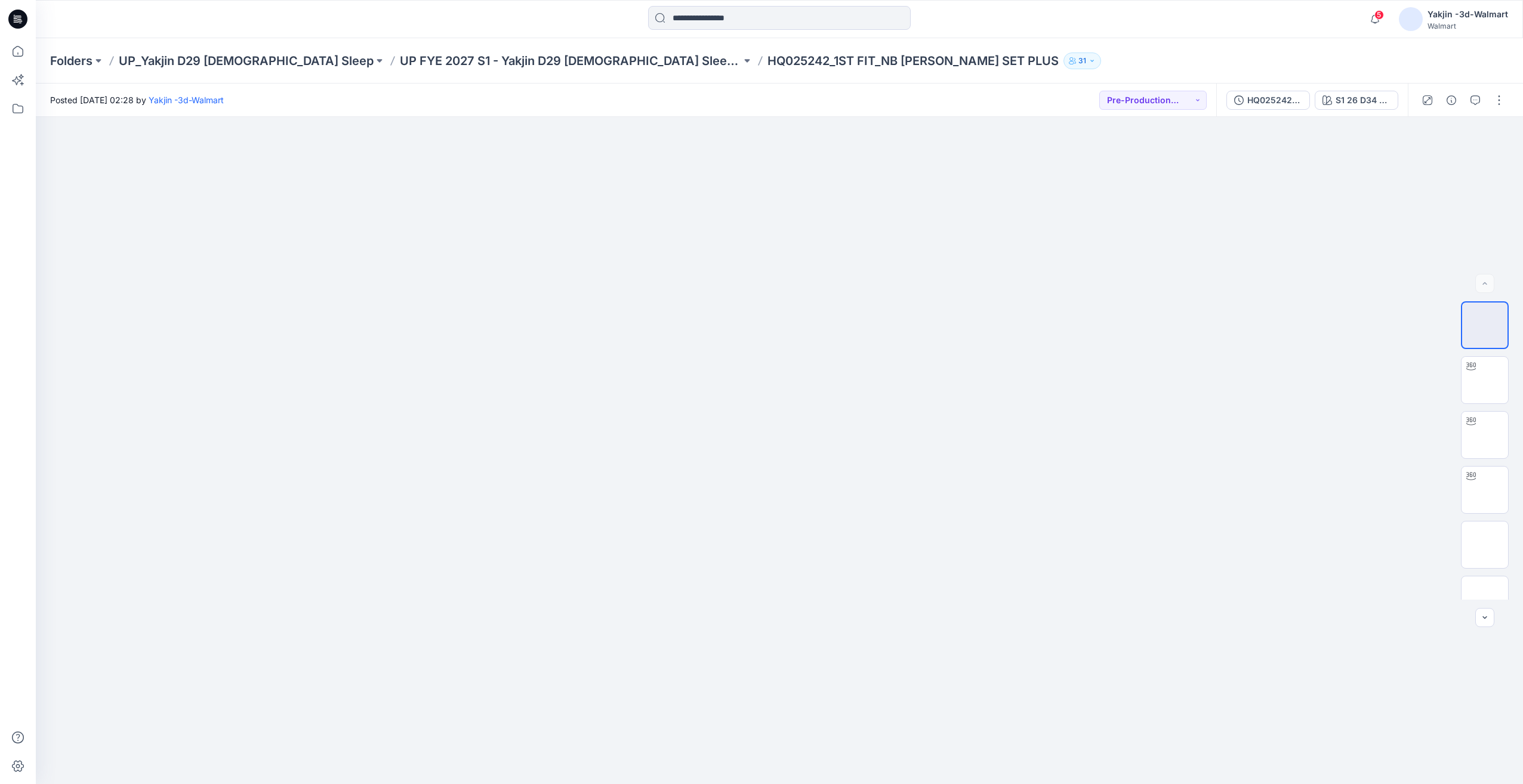
click at [1277, 99] on div "HQ025242_1ST FIT_NB [PERSON_NAME] SET PLUS" at bounding box center [1275, 100] width 55 height 13
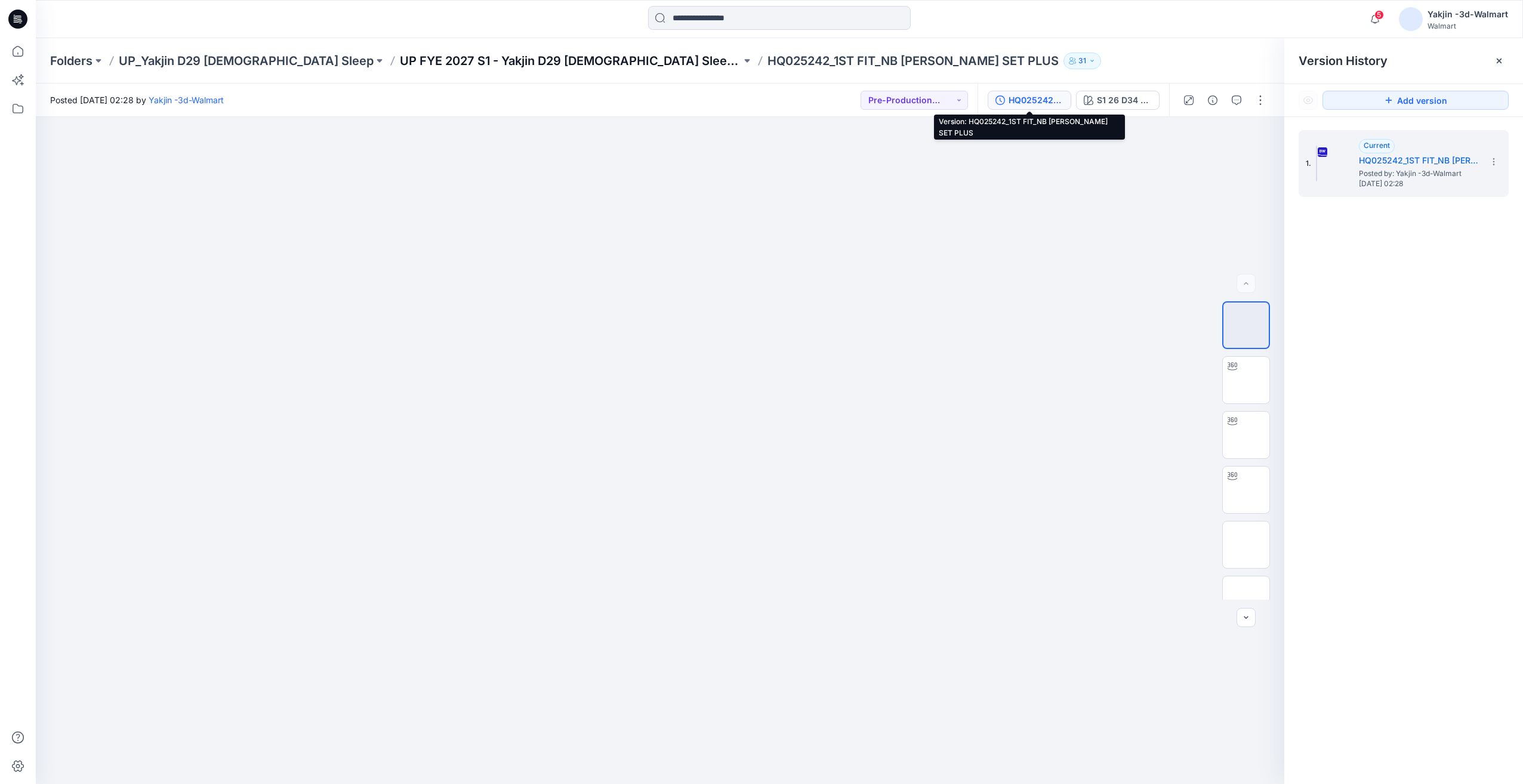
click at [539, 63] on p "UP FYE 2027 S1 - Yakjin D29 [DEMOGRAPHIC_DATA] Sleepwear" at bounding box center [570, 61] width 341 height 16
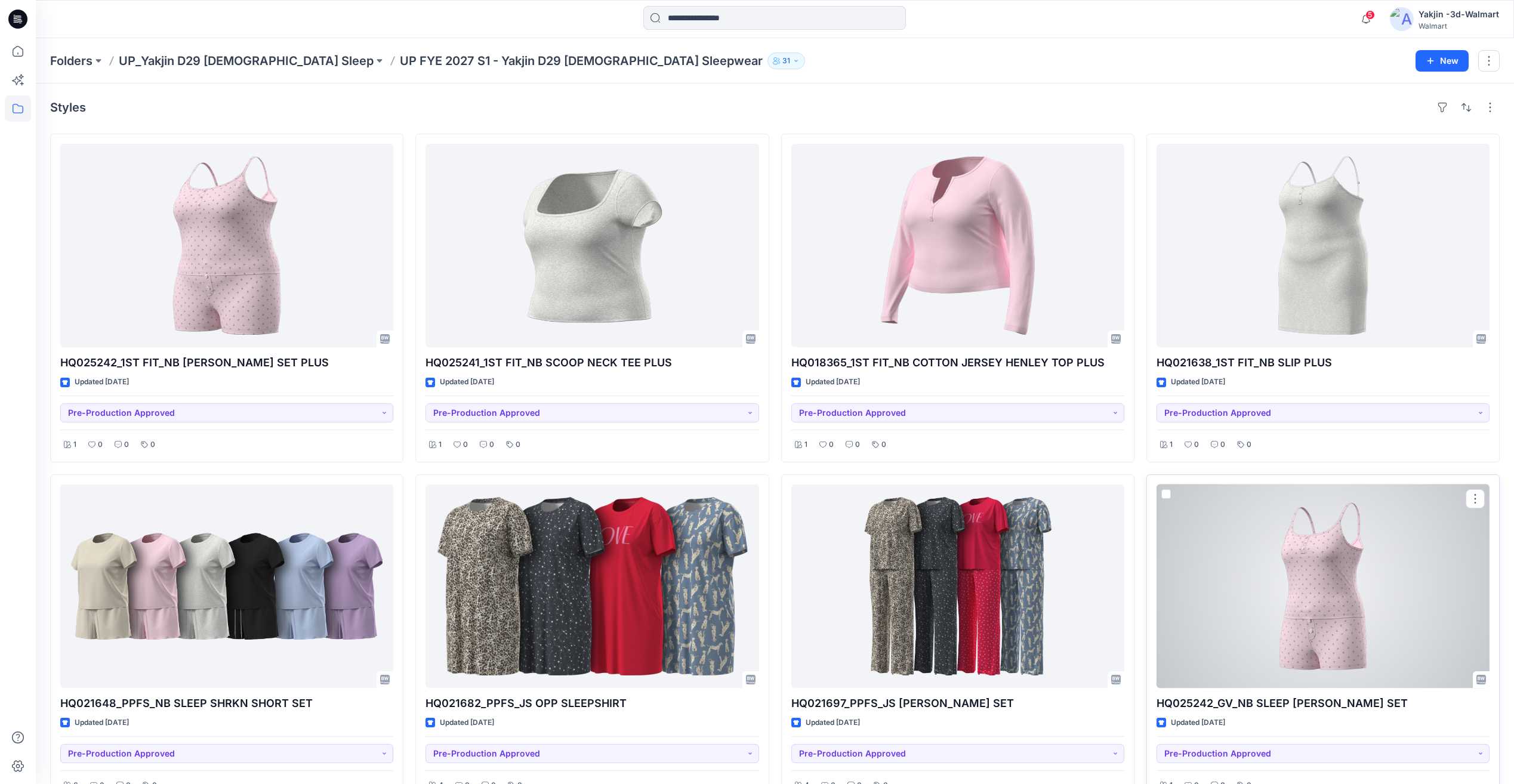
click at [1350, 619] on div at bounding box center [1323, 587] width 333 height 204
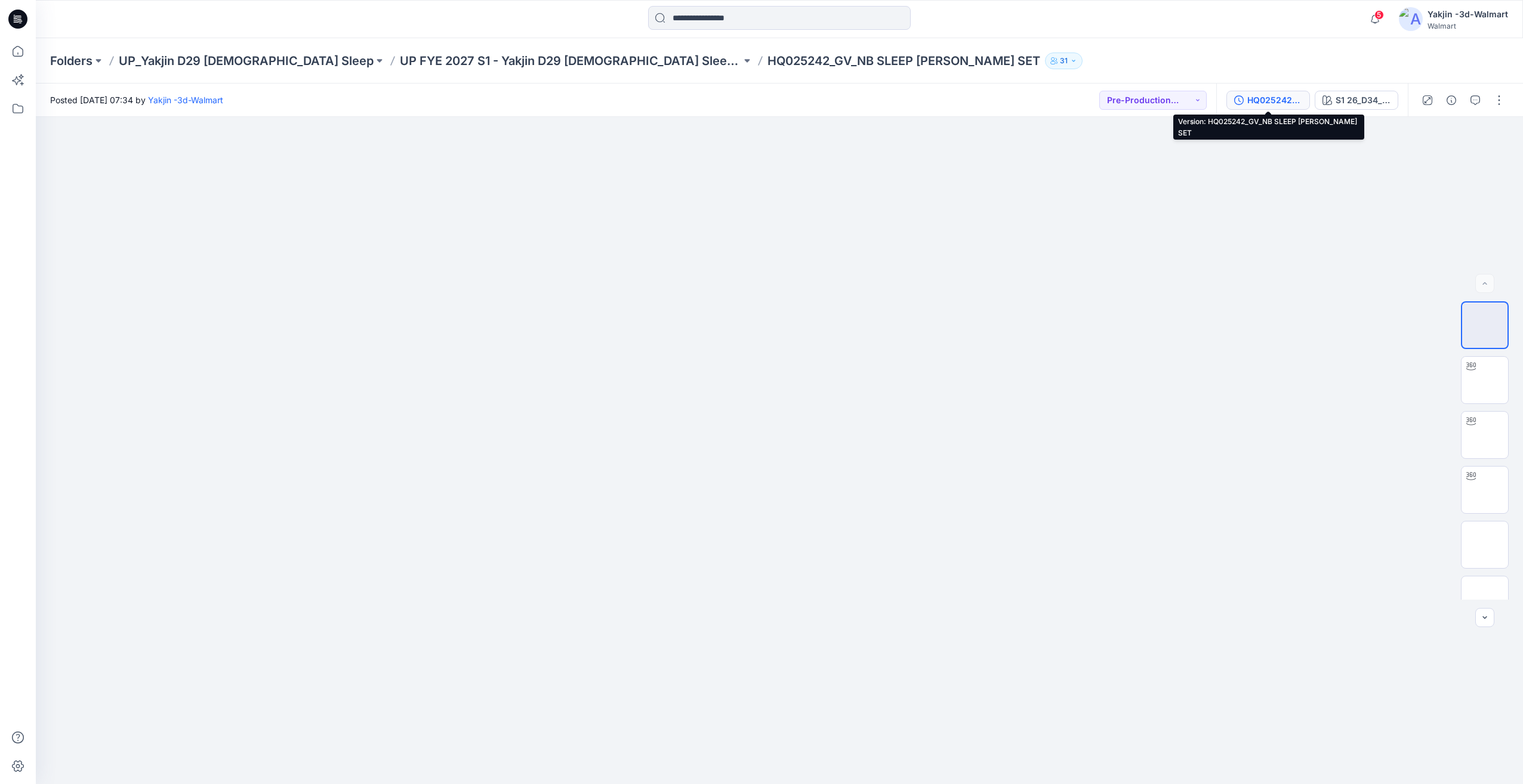
click at [1263, 100] on div "HQ025242_GV_NB SLEEP [PERSON_NAME] SET" at bounding box center [1275, 100] width 55 height 13
